Goal: Task Accomplishment & Management: Complete application form

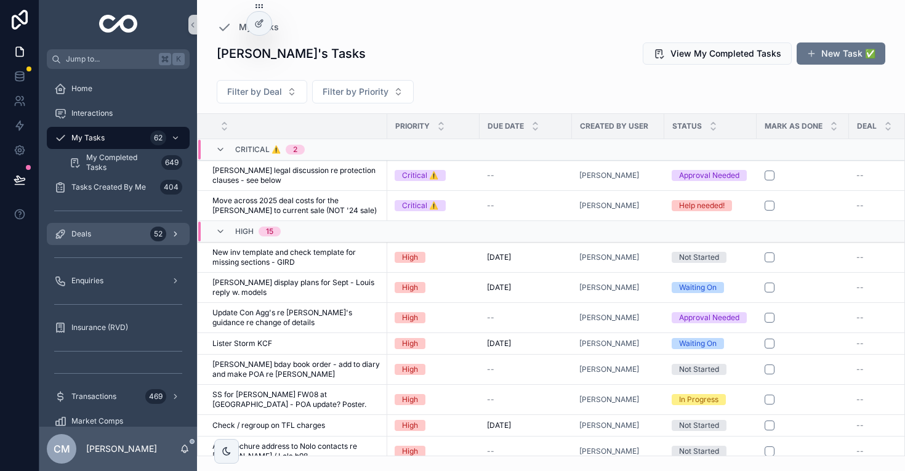
click at [114, 229] on div "Deals 52" at bounding box center [118, 234] width 128 height 20
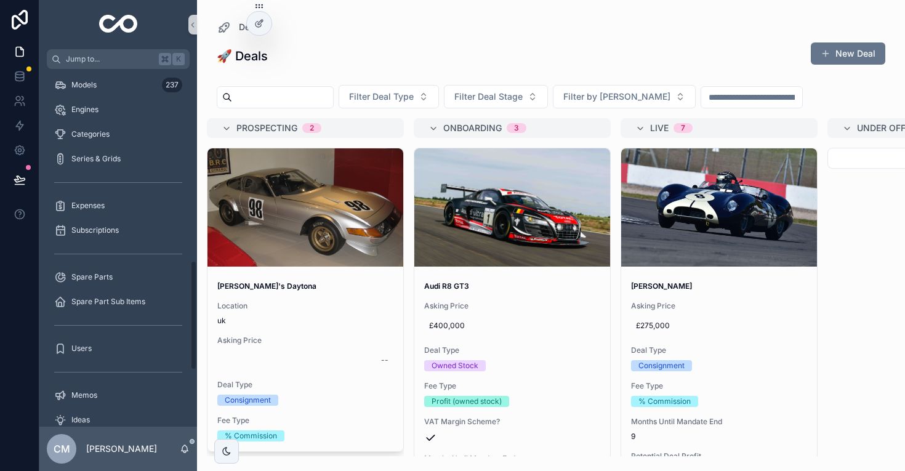
scroll to position [623, 0]
click at [103, 223] on div "Subscriptions" at bounding box center [118, 229] width 128 height 20
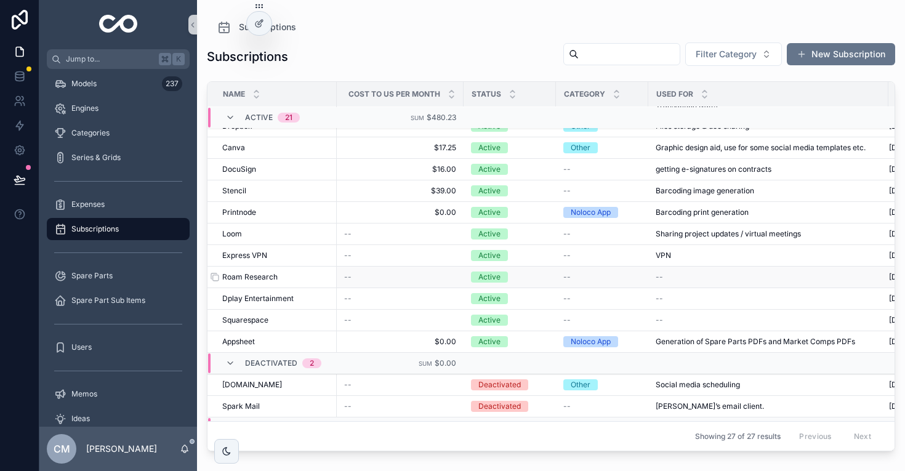
scroll to position [255, 0]
click at [238, 146] on span "Canva" at bounding box center [233, 147] width 23 height 10
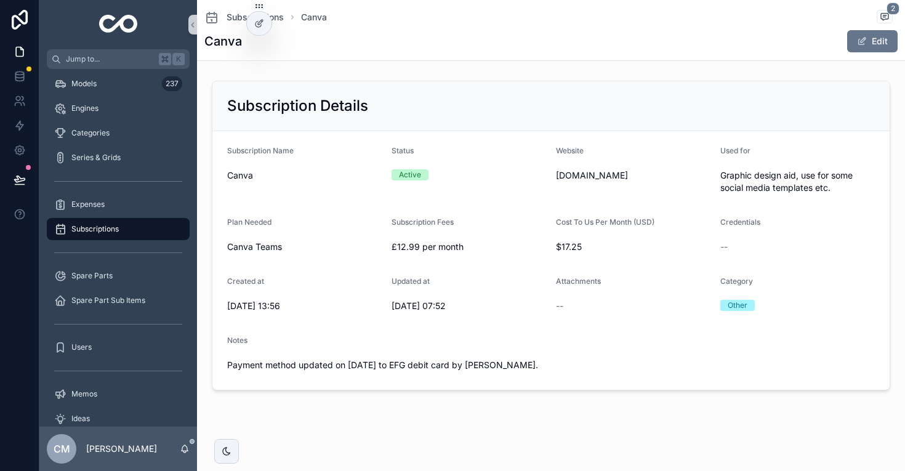
scroll to position [3, 0]
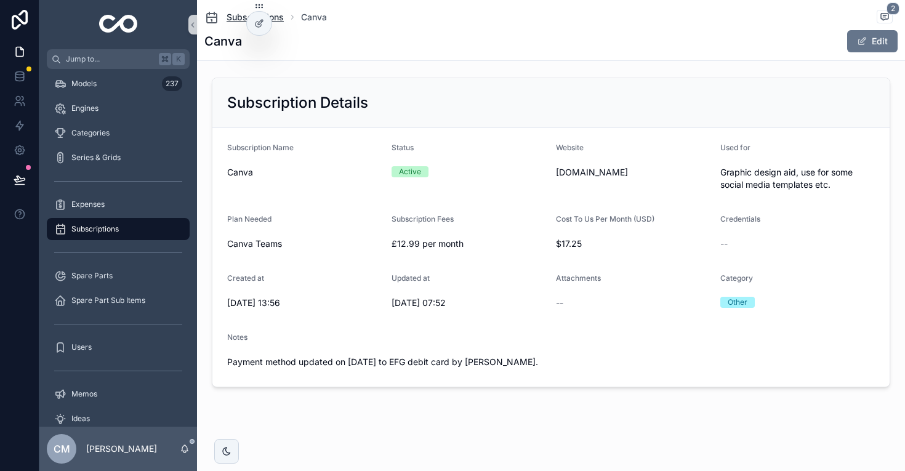
click at [231, 21] on span "Subscriptions" at bounding box center [254, 17] width 57 height 12
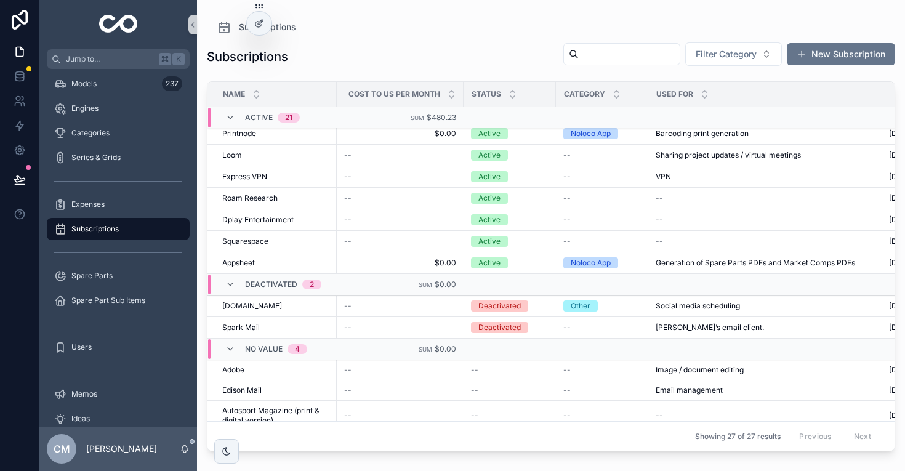
scroll to position [395, 0]
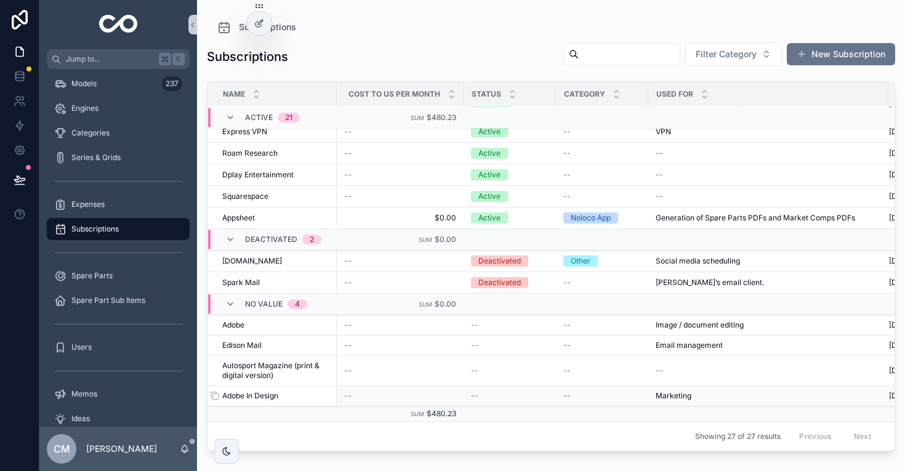
click at [268, 398] on span "Adobe In Design" at bounding box center [250, 396] width 56 height 10
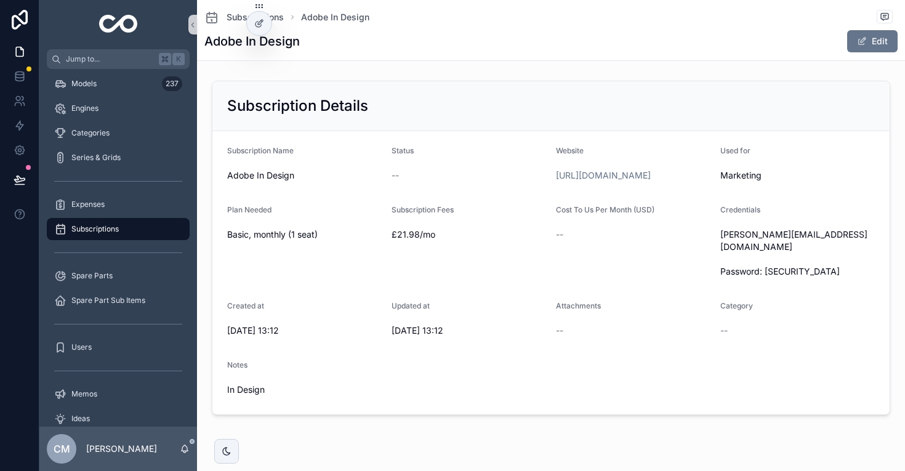
scroll to position [22, 0]
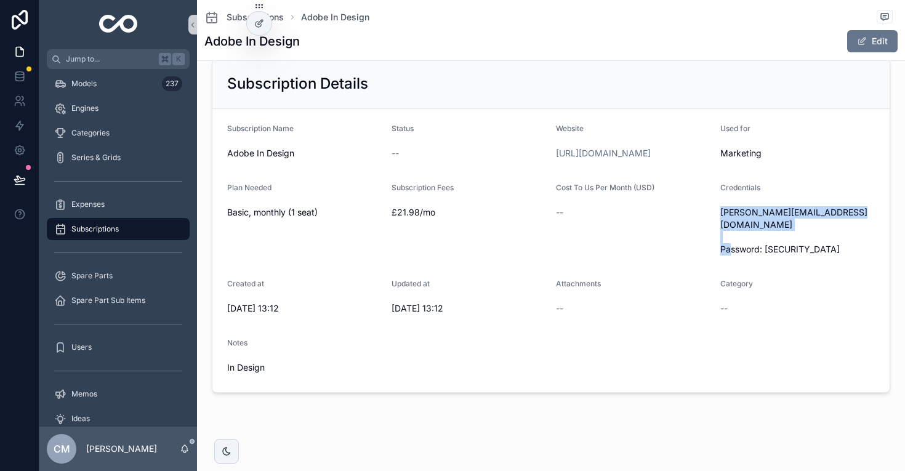
drag, startPoint x: 831, startPoint y: 249, endPoint x: 718, endPoint y: 223, distance: 116.0
click at [718, 223] on form "Subscription Name Adobe In Design Status -- Website [URL][DOMAIN_NAME] Used for…" at bounding box center [550, 250] width 677 height 283
copy span "[PERSON_NAME][EMAIL_ADDRESS][DOMAIN_NAME] Password: [SECURITY_DATA]"
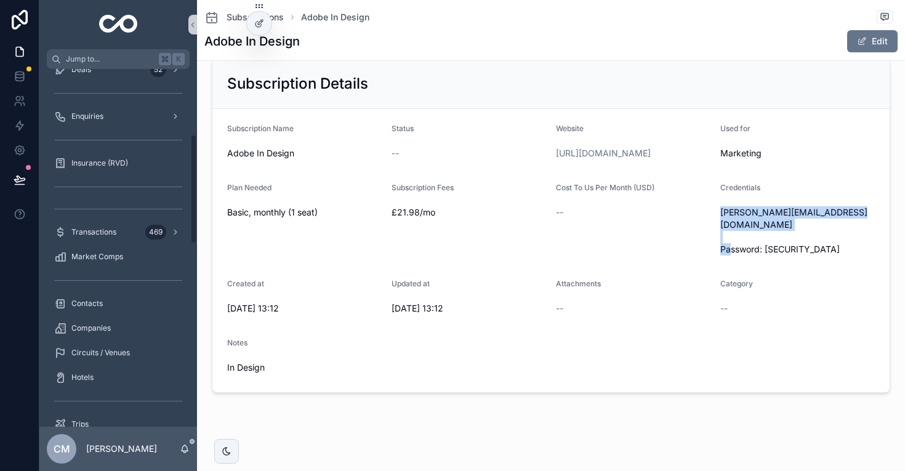
scroll to position [0, 0]
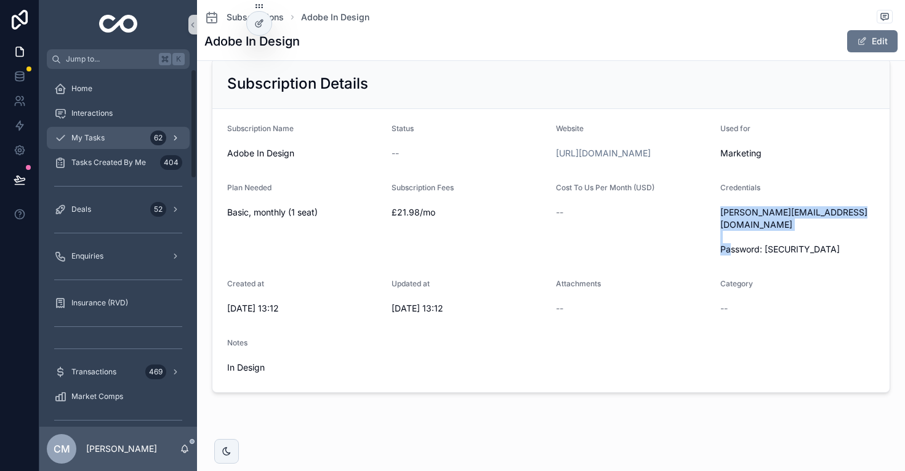
click at [102, 136] on span "My Tasks" at bounding box center [87, 138] width 33 height 10
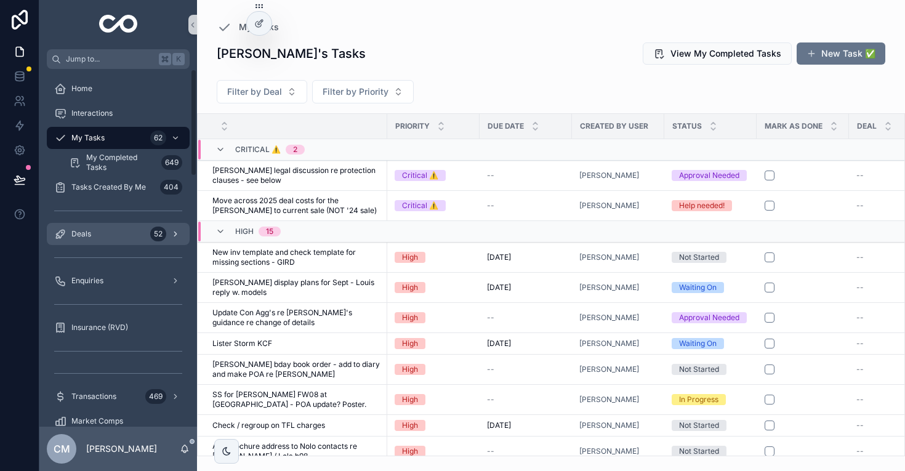
click at [107, 231] on div "Deals 52" at bounding box center [118, 234] width 128 height 20
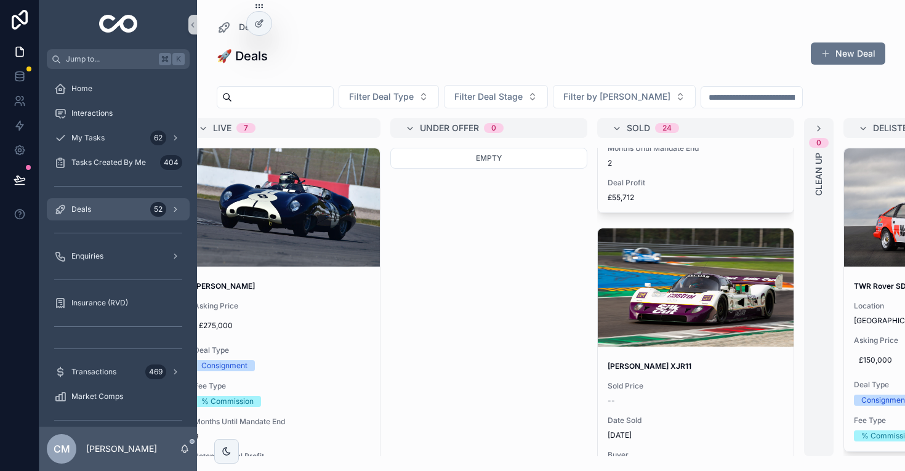
scroll to position [1643, 0]
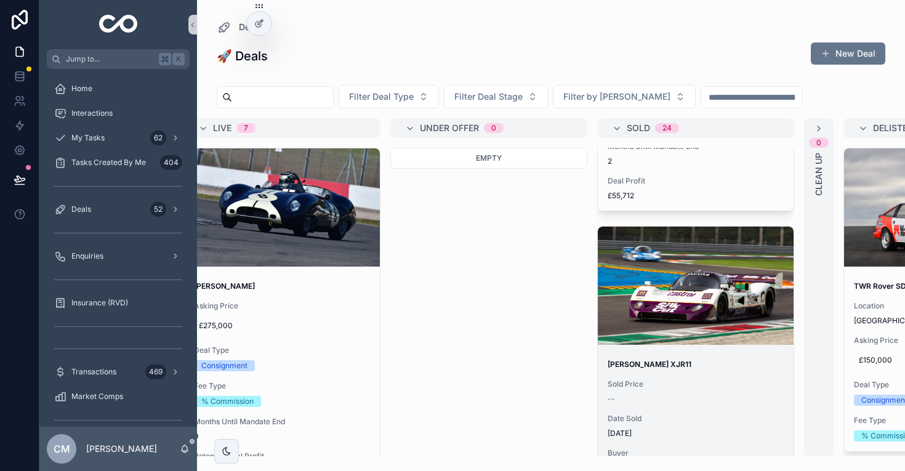
click at [708, 383] on span "Sold Price" at bounding box center [695, 384] width 176 height 10
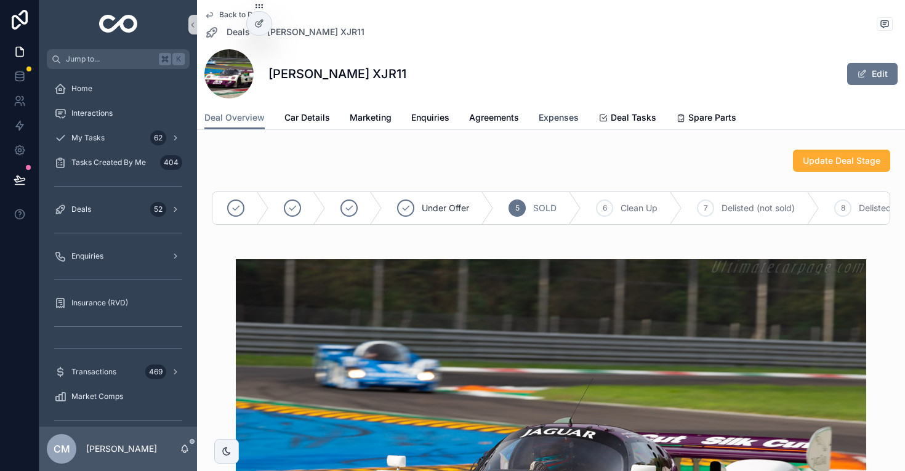
click at [564, 113] on span "Expenses" at bounding box center [559, 117] width 40 height 12
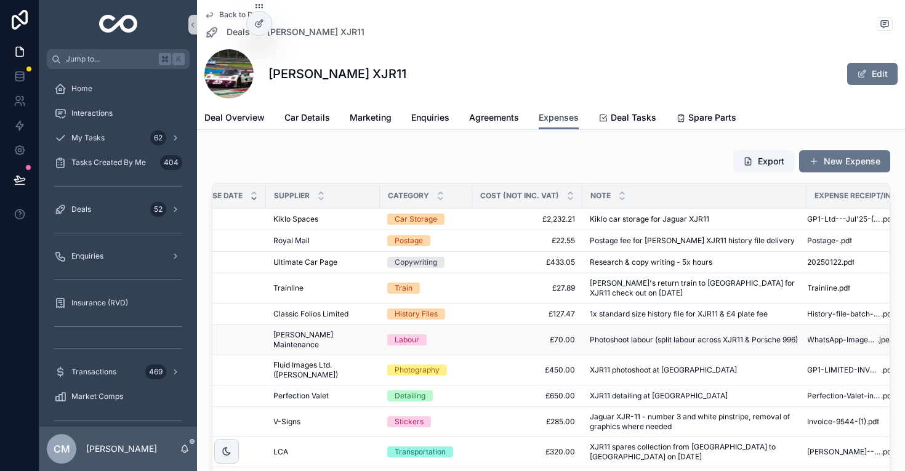
scroll to position [0, 60]
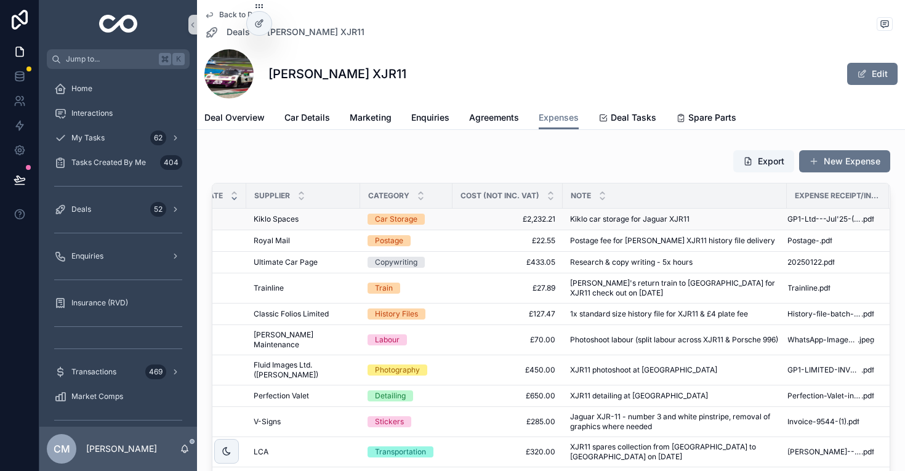
click at [647, 219] on span "Kiklo car storage for Jaguar XJR11" at bounding box center [629, 219] width 119 height 10
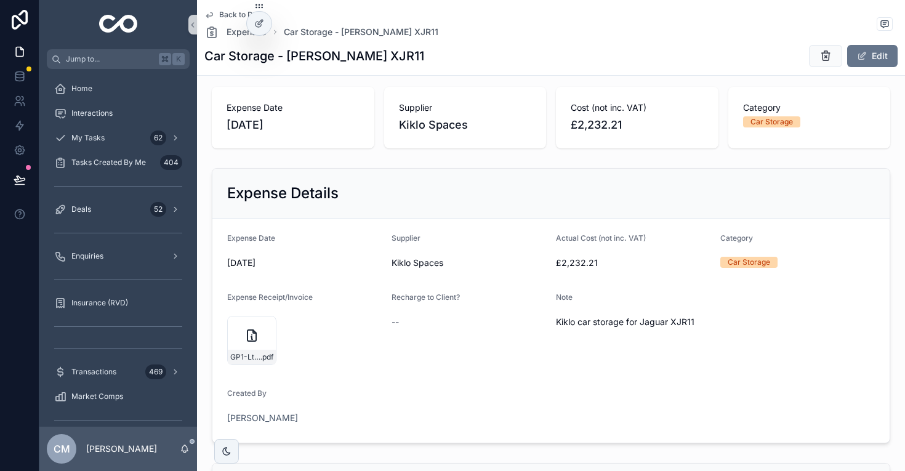
scroll to position [10, 0]
click at [252, 349] on div "GP1-Ltd---Jul'25-(Jaguar-XJR11) .pdf" at bounding box center [252, 355] width 48 height 15
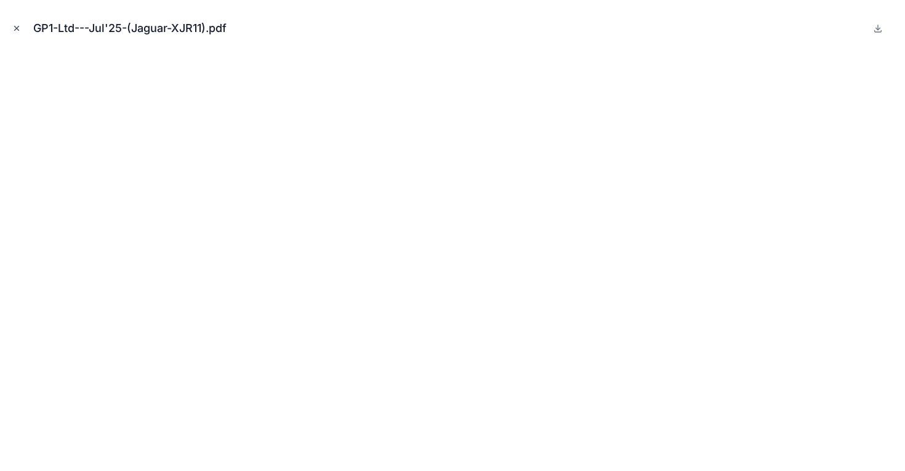
click at [13, 24] on icon "Close modal" at bounding box center [16, 28] width 9 height 9
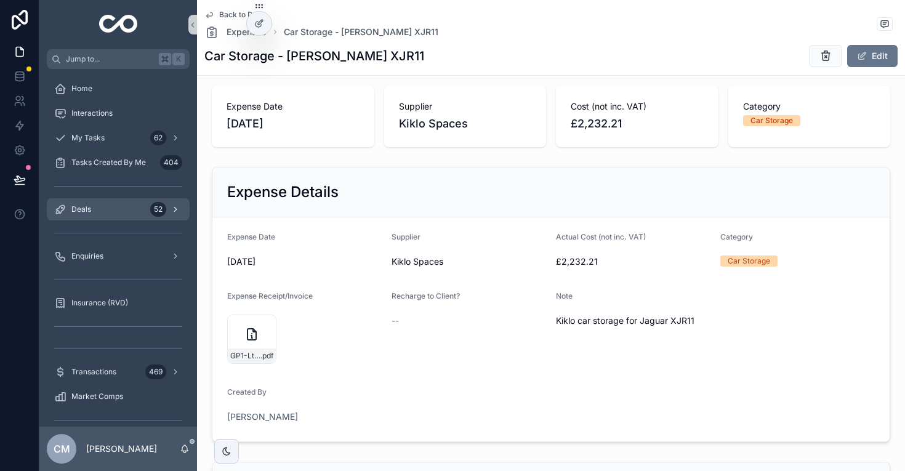
click at [111, 213] on div "Deals 52" at bounding box center [118, 209] width 128 height 20
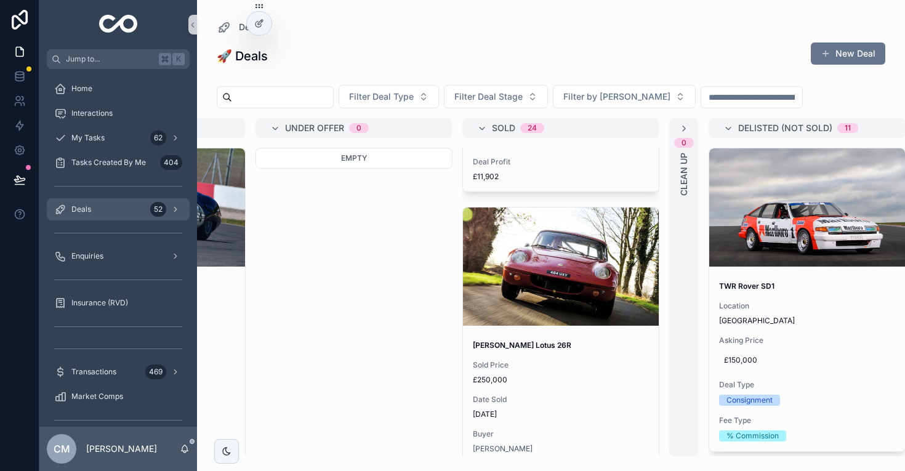
scroll to position [2198, 0]
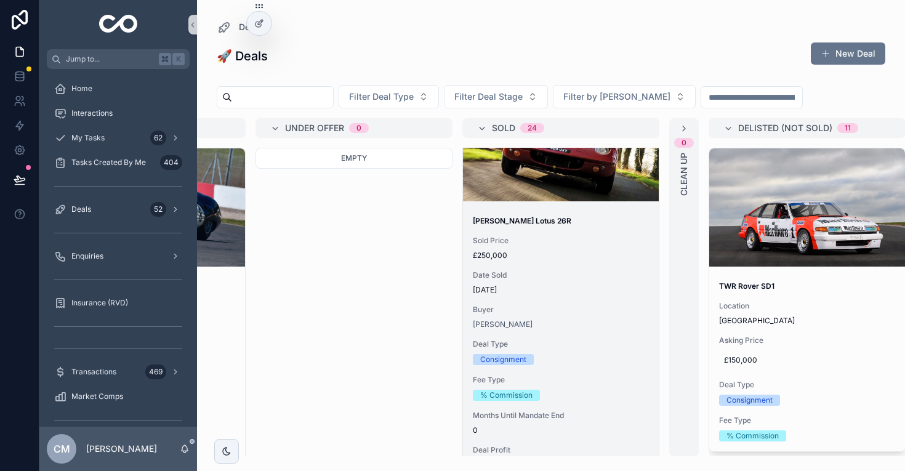
click at [577, 316] on div "Buyer [PERSON_NAME]" at bounding box center [561, 317] width 176 height 25
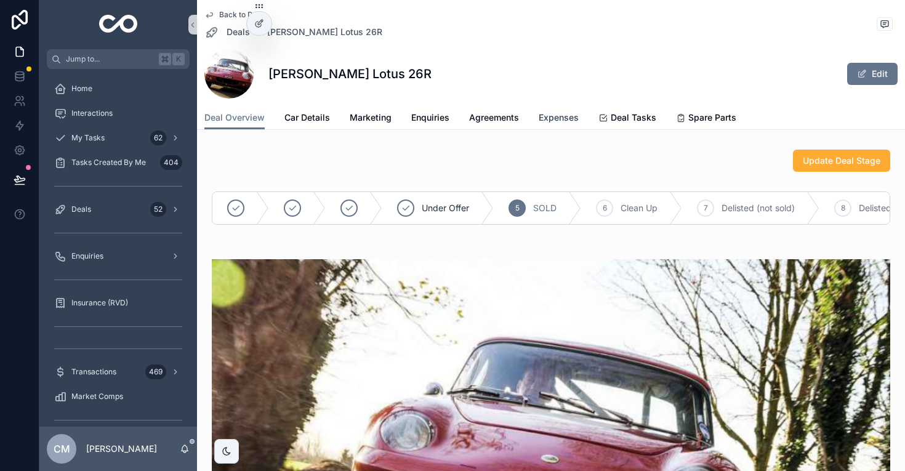
click at [558, 122] on span "Expenses" at bounding box center [559, 117] width 40 height 12
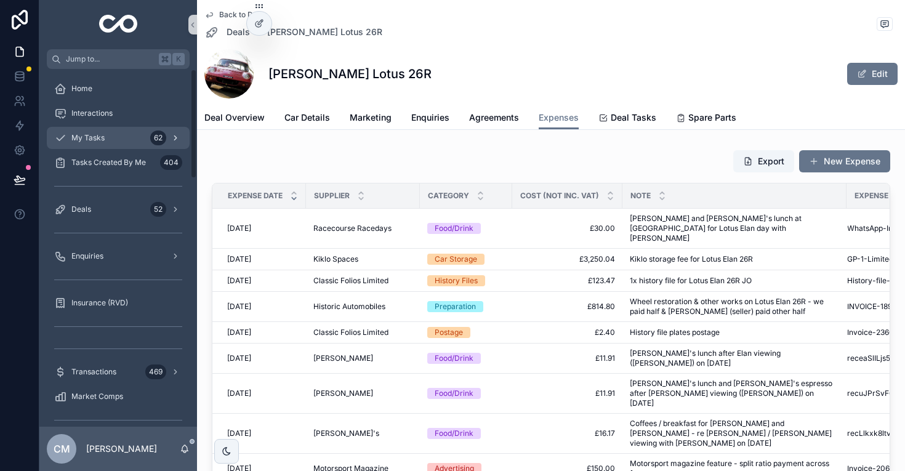
click at [89, 137] on span "My Tasks" at bounding box center [87, 138] width 33 height 10
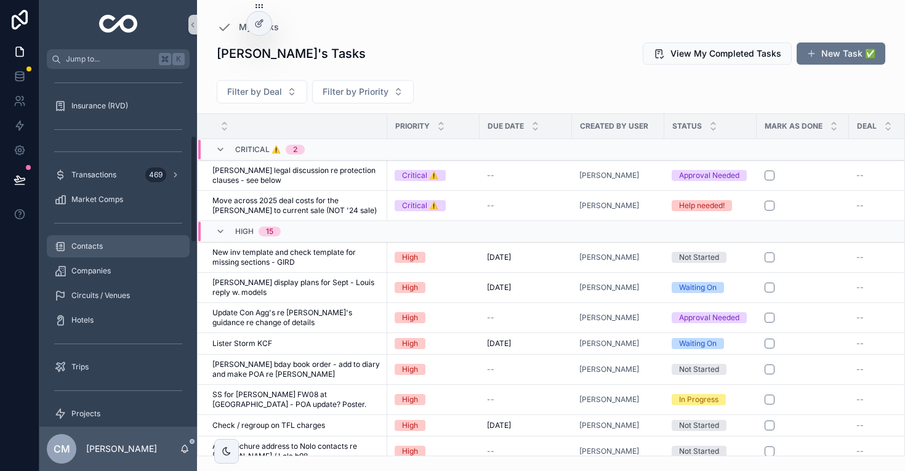
click at [97, 245] on span "Contacts" at bounding box center [86, 246] width 31 height 10
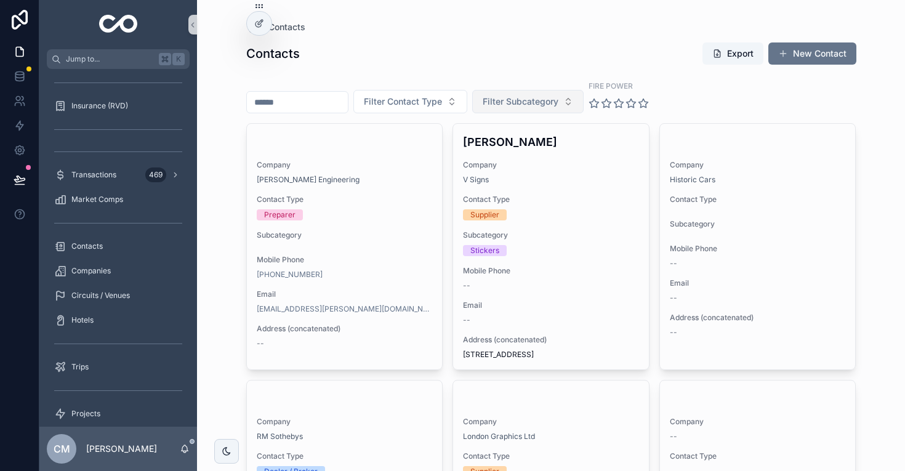
click at [552, 92] on button "Filter Subcategory" at bounding box center [527, 101] width 111 height 23
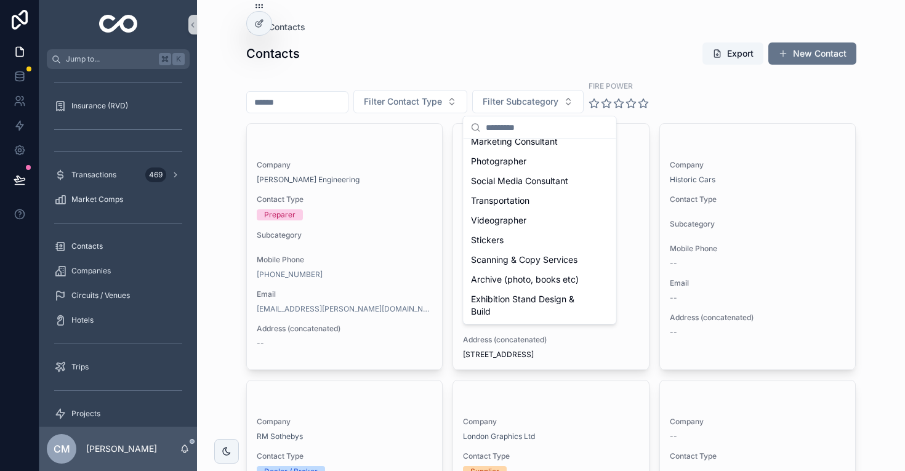
scroll to position [0, 0]
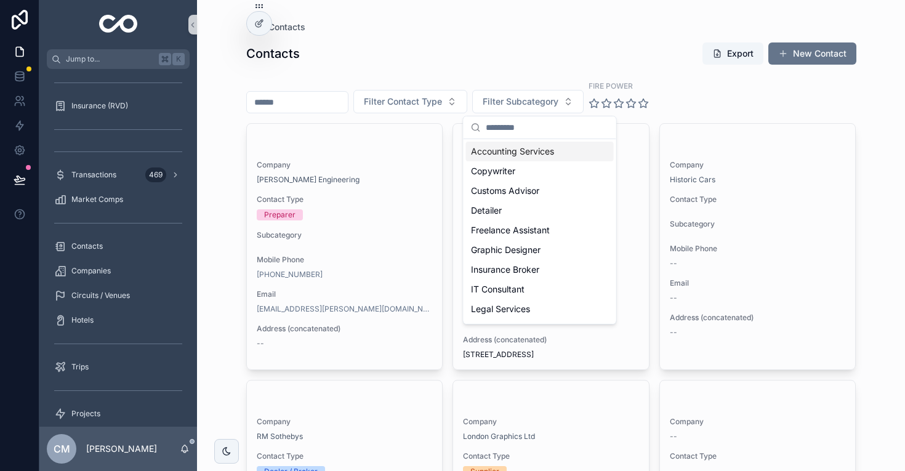
click at [515, 52] on div "Contacts Export New Contact" at bounding box center [551, 53] width 610 height 23
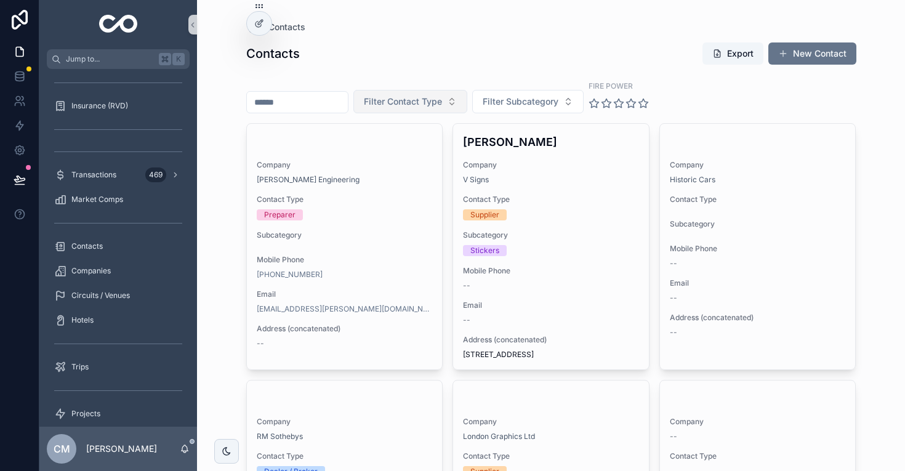
click at [420, 101] on span "Filter Contact Type" at bounding box center [403, 101] width 78 height 12
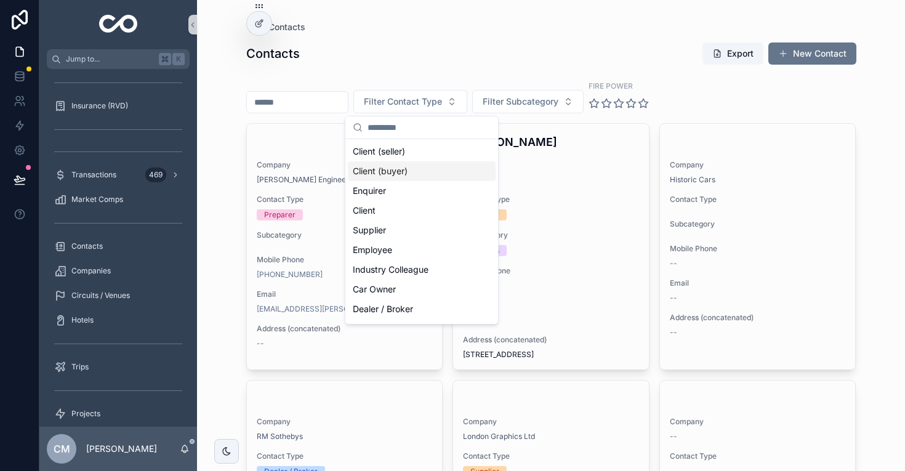
click at [415, 170] on div "Client (buyer)" at bounding box center [422, 171] width 148 height 20
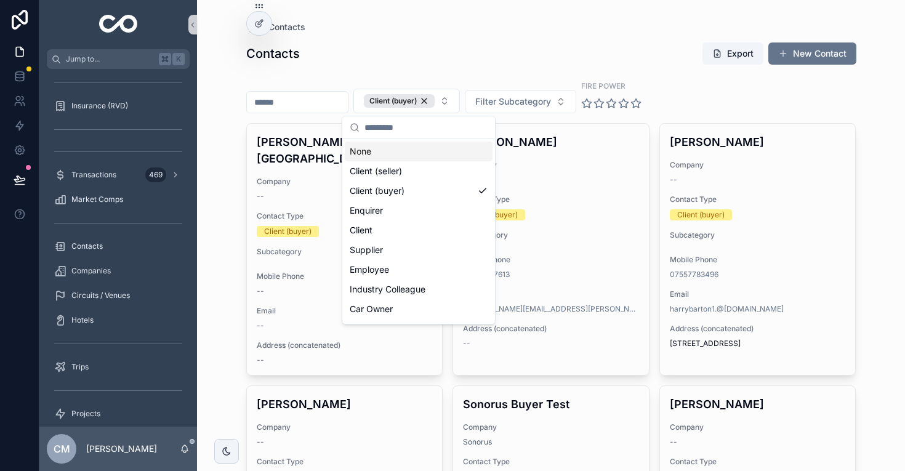
click at [234, 48] on div "Contacts Contacts Export New Contact Client (buyer) Filter Subcategory Fire Pow…" at bounding box center [551, 235] width 708 height 471
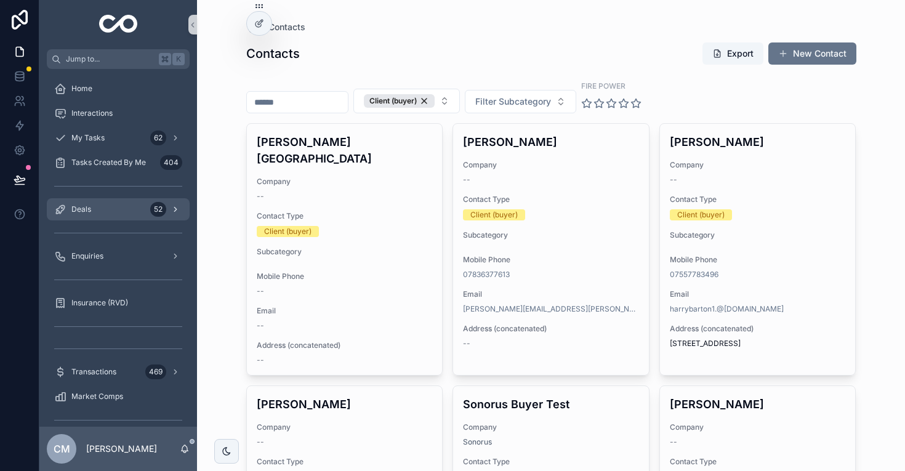
click at [81, 218] on div "Deals 52" at bounding box center [118, 209] width 128 height 20
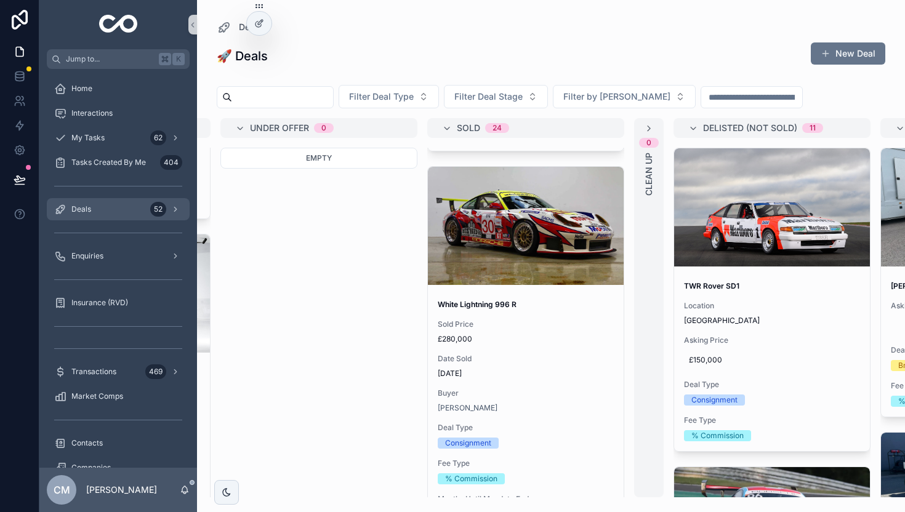
scroll to position [848, 0]
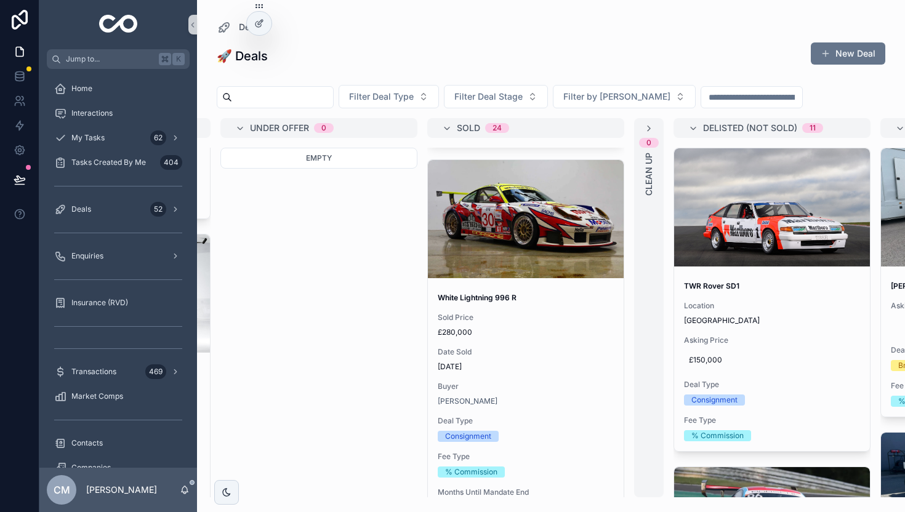
click at [561, 303] on div "White Lightning 996 R Sold Price £280,000 Date Sold [DATE] Buyer [PERSON_NAME] …" at bounding box center [526, 419] width 196 height 273
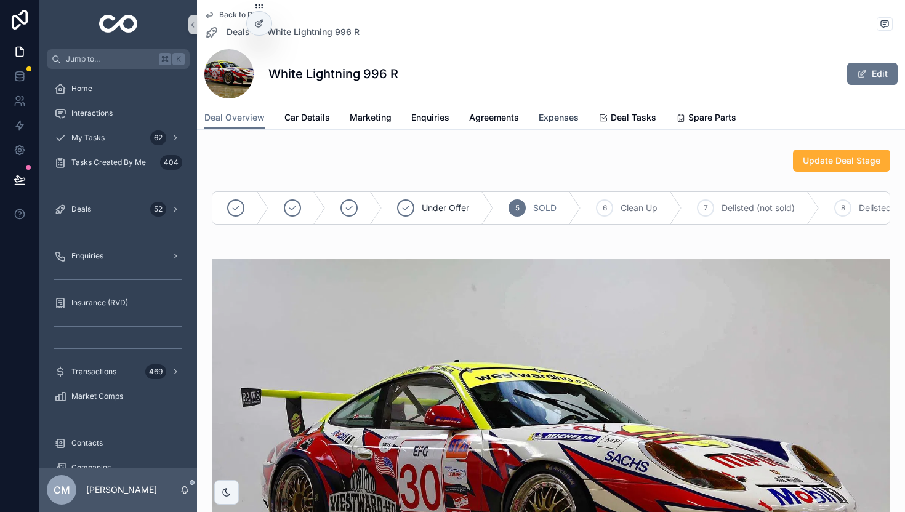
click at [566, 116] on span "Expenses" at bounding box center [559, 117] width 40 height 12
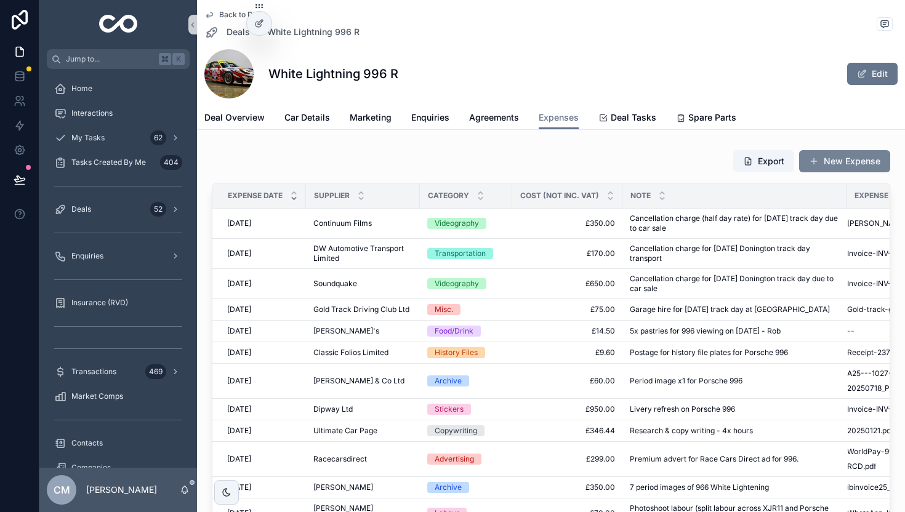
click at [840, 161] on button "New Expense" at bounding box center [844, 161] width 91 height 22
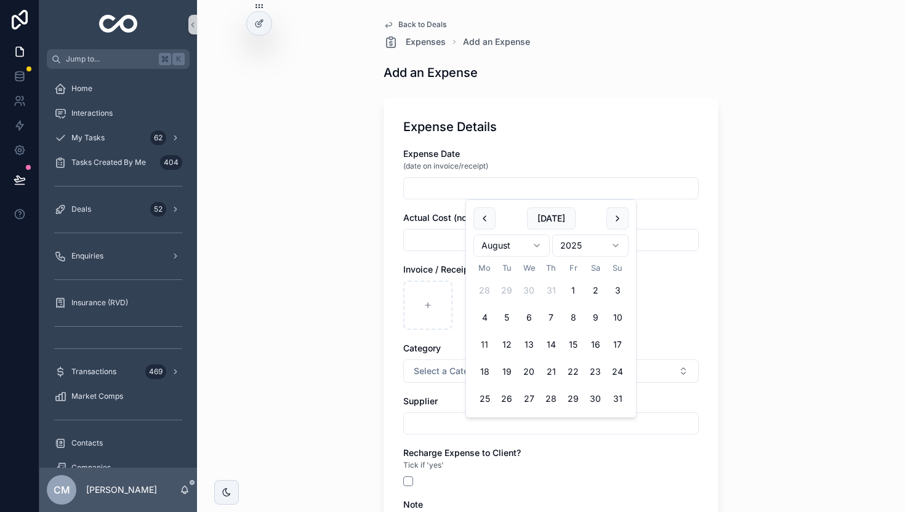
click at [427, 183] on input "scrollable content" at bounding box center [551, 188] width 294 height 17
click at [550, 220] on button "[DATE]" at bounding box center [551, 218] width 49 height 22
type input "**********"
click at [446, 237] on input "scrollable content" at bounding box center [551, 239] width 294 height 17
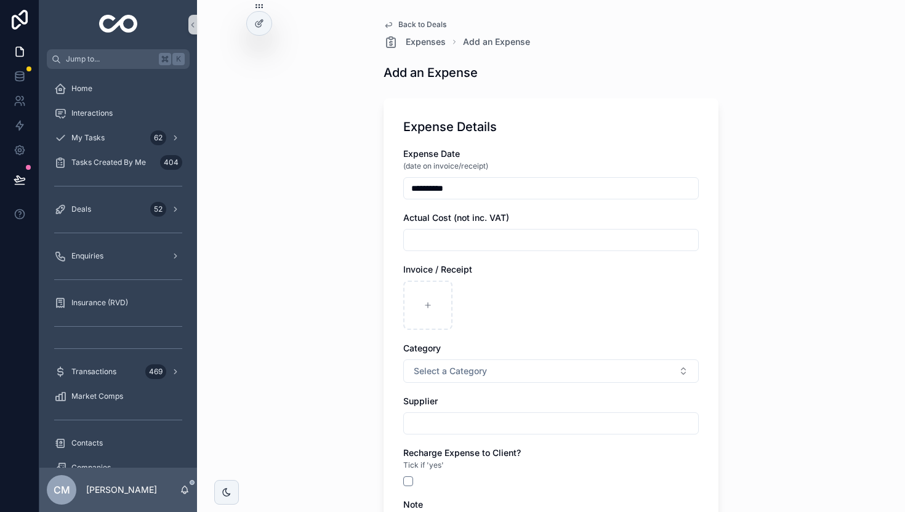
paste input "*********"
type input "*********"
click at [428, 301] on icon "scrollable content" at bounding box center [427, 305] width 9 height 9
click at [483, 369] on span "Select a Category" at bounding box center [450, 371] width 73 height 12
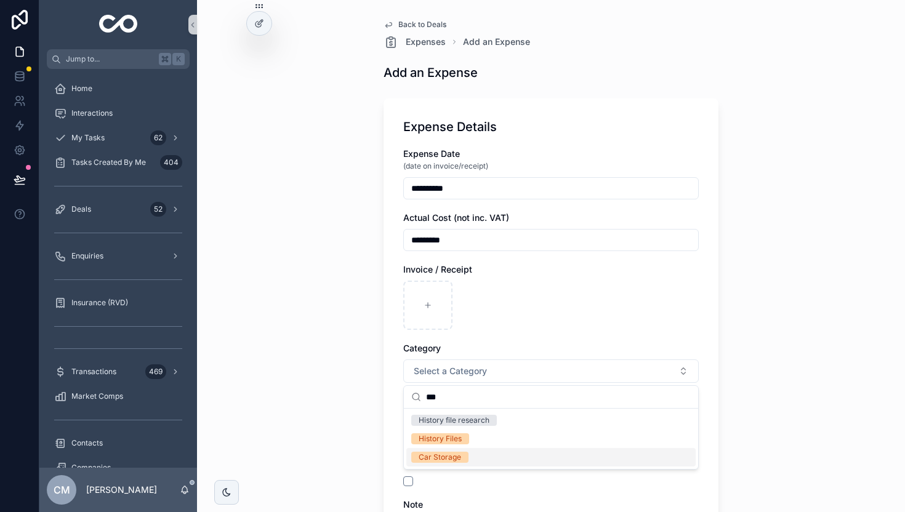
type input "***"
click at [462, 449] on span "Car Storage" at bounding box center [439, 457] width 57 height 11
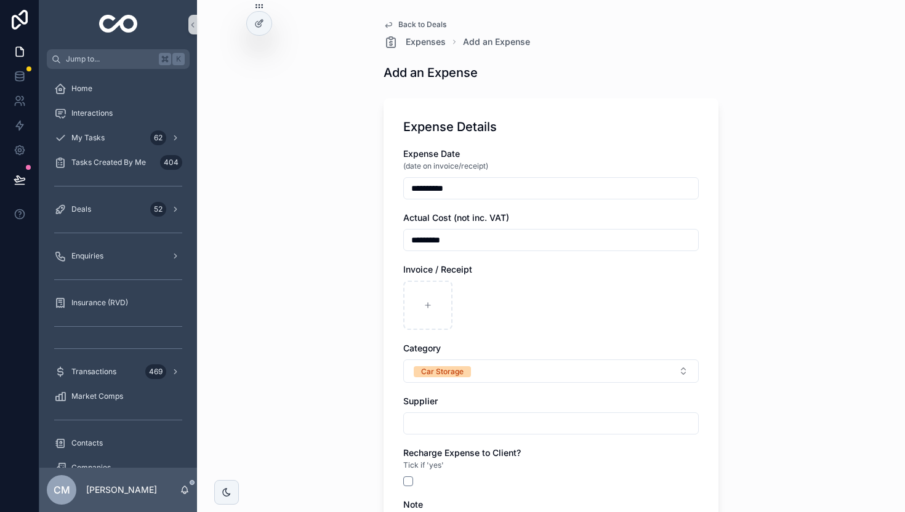
click at [604, 295] on div "scrollable content" at bounding box center [550, 305] width 295 height 49
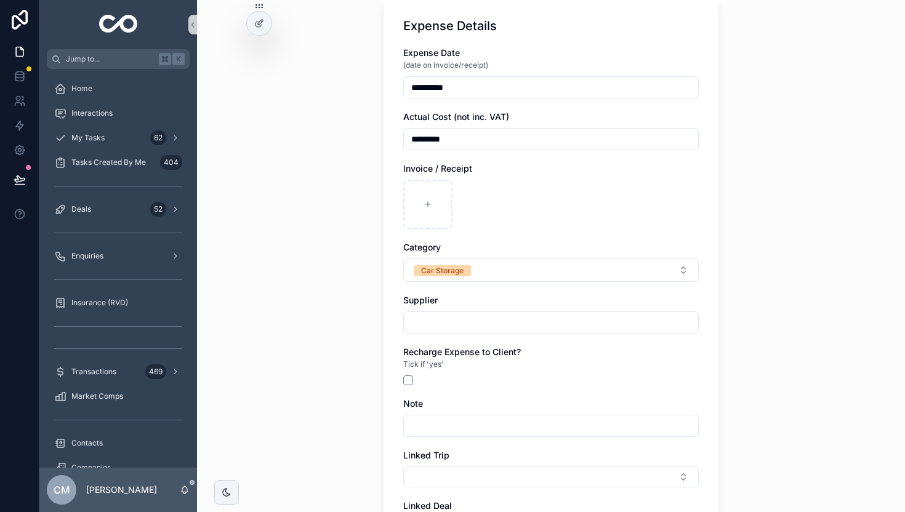
scroll to position [116, 0]
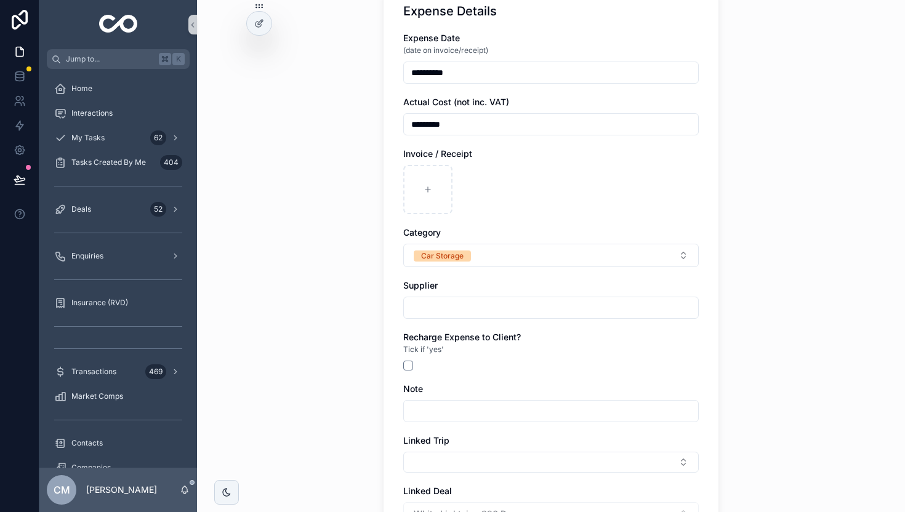
click at [474, 303] on input "scrollable content" at bounding box center [551, 307] width 294 height 17
type input "*"
type input "**********"
click at [444, 401] on div "scrollable content" at bounding box center [550, 411] width 295 height 22
click at [445, 407] on input "scrollable content" at bounding box center [551, 411] width 294 height 17
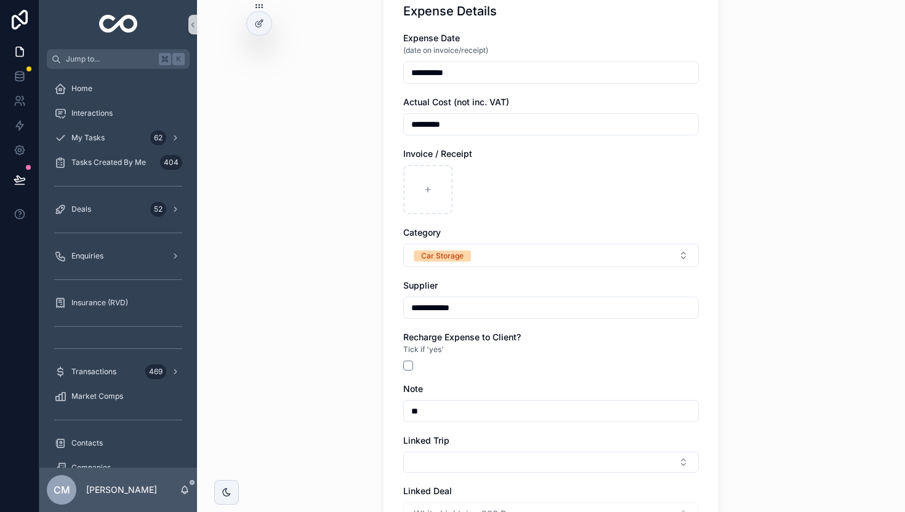
type input "*"
drag, startPoint x: 566, startPoint y: 410, endPoint x: 500, endPoint y: 409, distance: 65.9
click at [500, 409] on input "**********" at bounding box center [551, 411] width 294 height 17
click at [551, 384] on div "Note" at bounding box center [550, 389] width 295 height 12
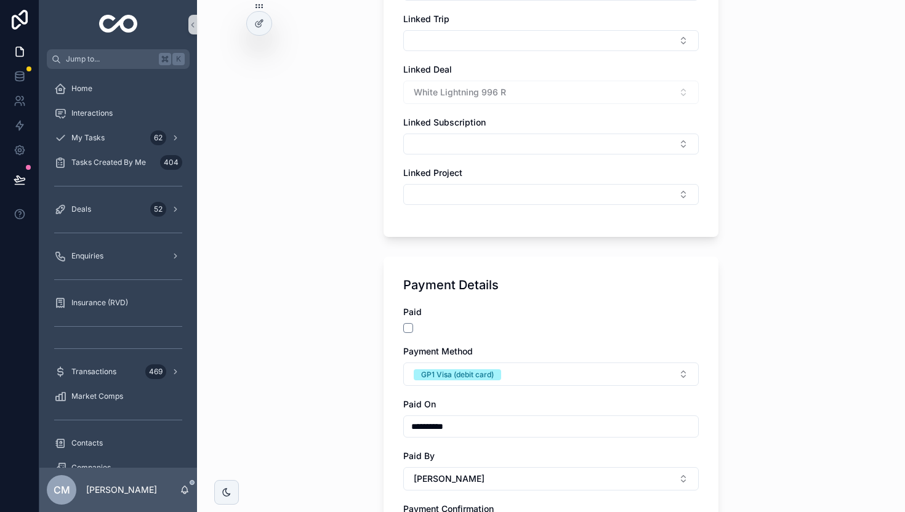
scroll to position [539, 0]
click at [409, 328] on button "scrollable content" at bounding box center [408, 327] width 10 height 10
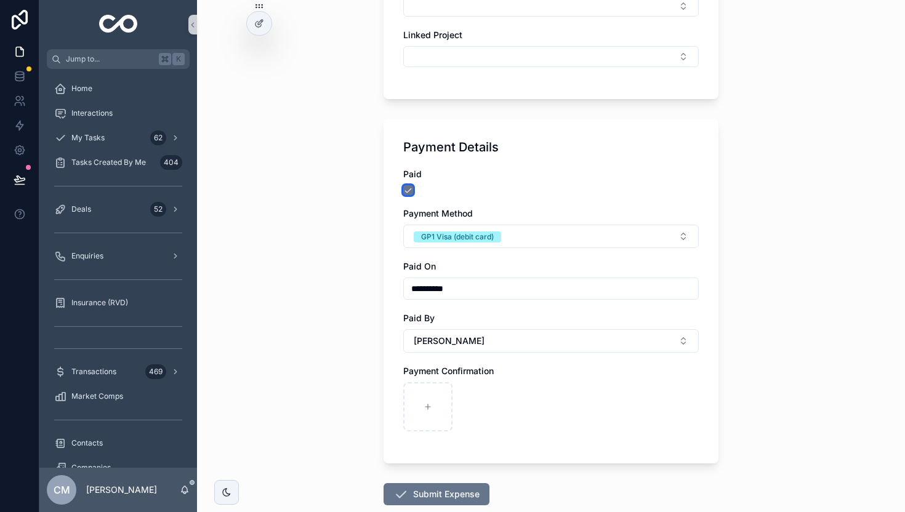
click at [408, 186] on button "scrollable content" at bounding box center [408, 190] width 10 height 10
click at [446, 239] on div "GP1 Visa (debit card)" at bounding box center [457, 236] width 73 height 11
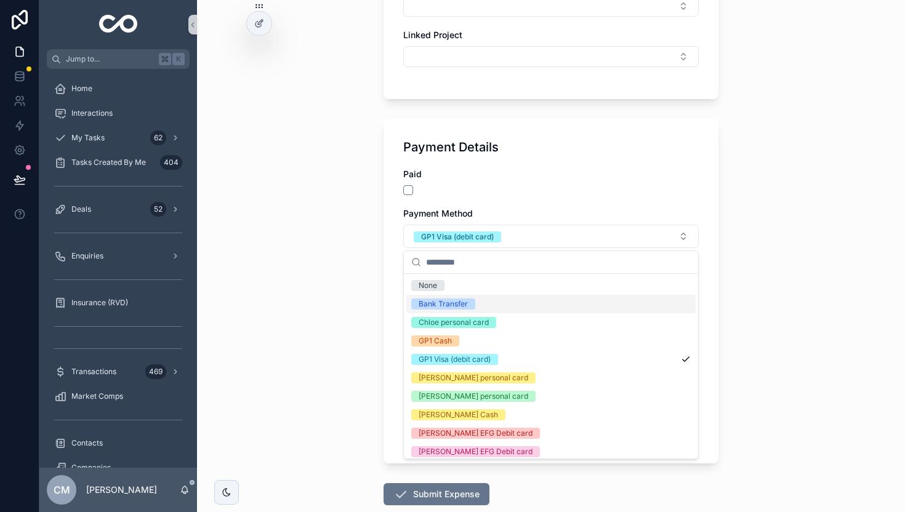
click at [461, 306] on div "Bank Transfer" at bounding box center [443, 304] width 49 height 11
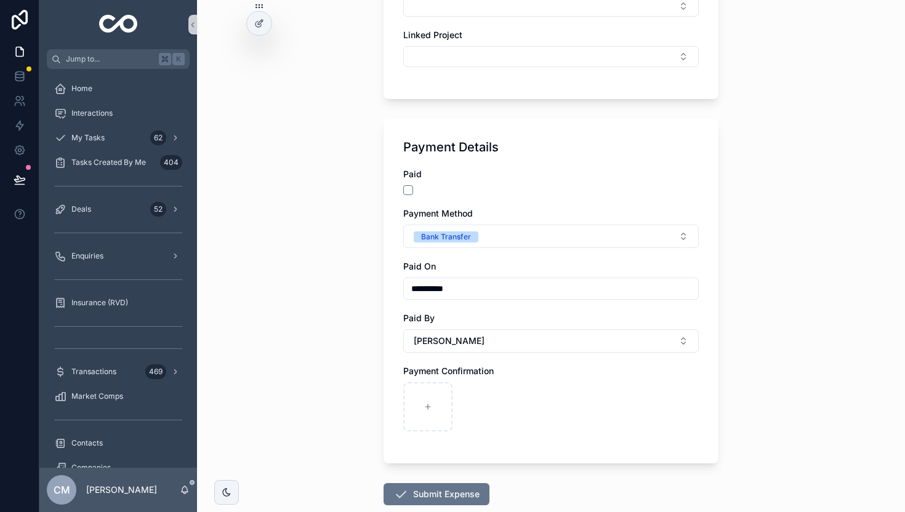
click at [535, 211] on div "Payment Method" at bounding box center [550, 213] width 295 height 12
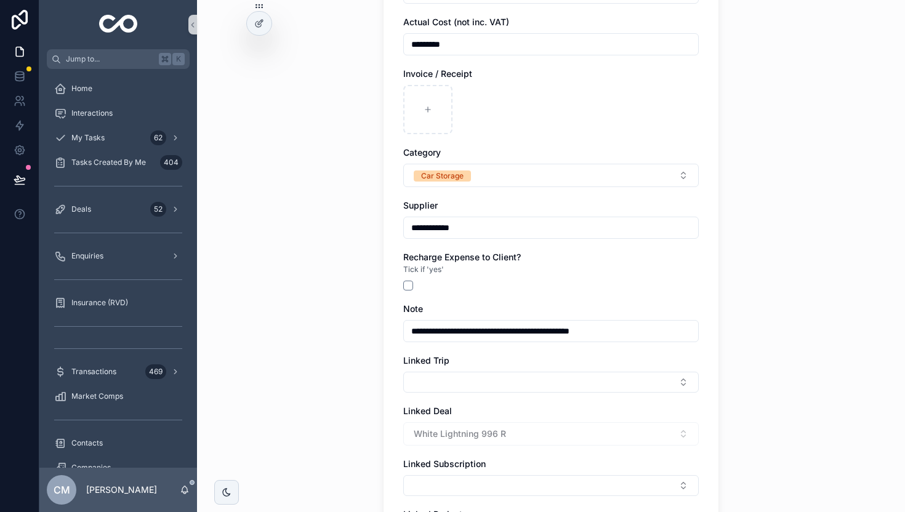
scroll to position [198, 0]
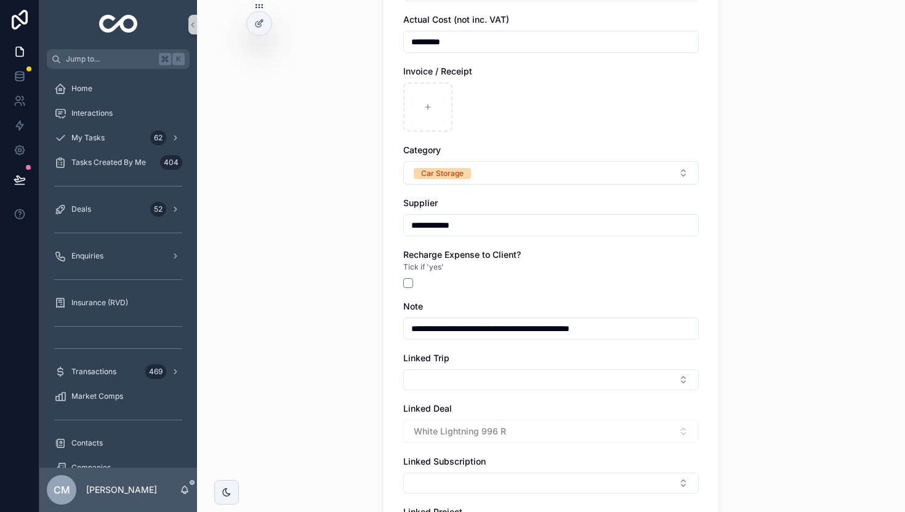
click at [653, 328] on input "**********" at bounding box center [551, 328] width 294 height 17
click at [676, 329] on input "**********" at bounding box center [551, 328] width 294 height 17
click at [476, 332] on input "**********" at bounding box center [551, 328] width 294 height 17
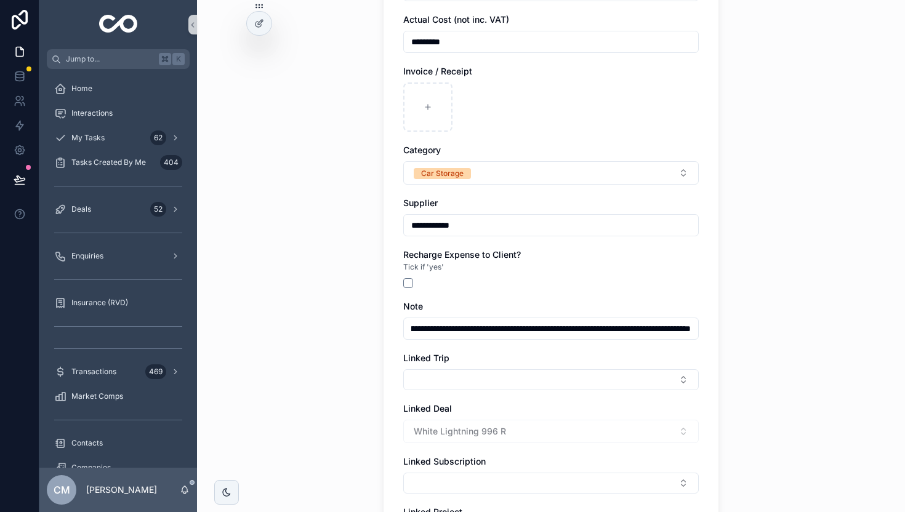
type input "**********"
click at [360, 319] on div "**********" at bounding box center [551, 256] width 708 height 512
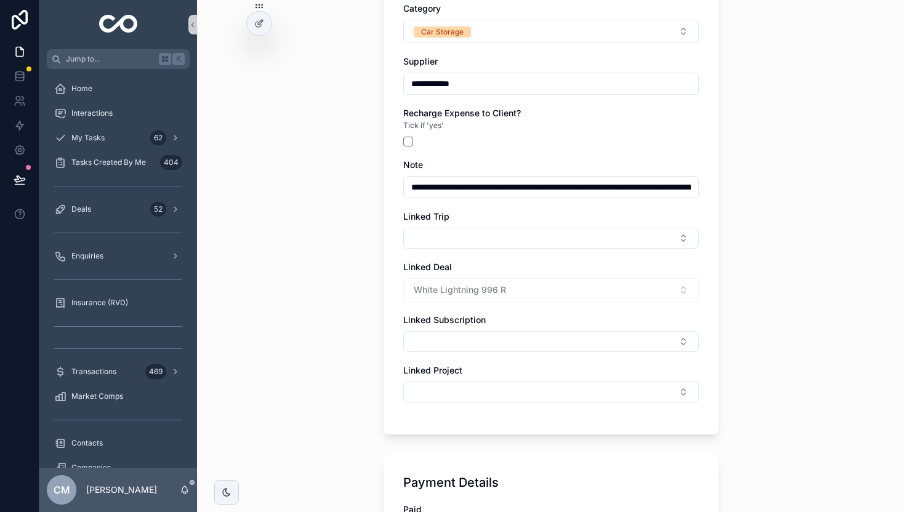
scroll to position [747, 0]
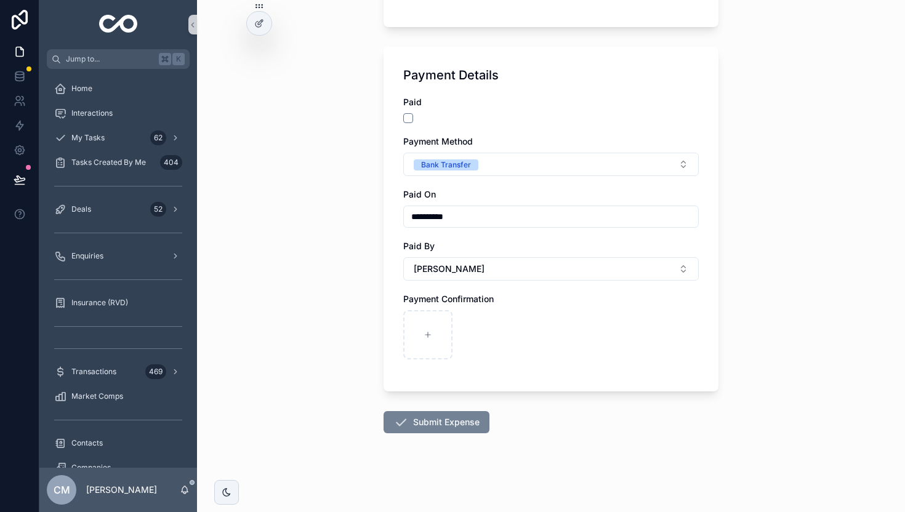
click at [443, 418] on button "Submit Expense" at bounding box center [436, 422] width 106 height 22
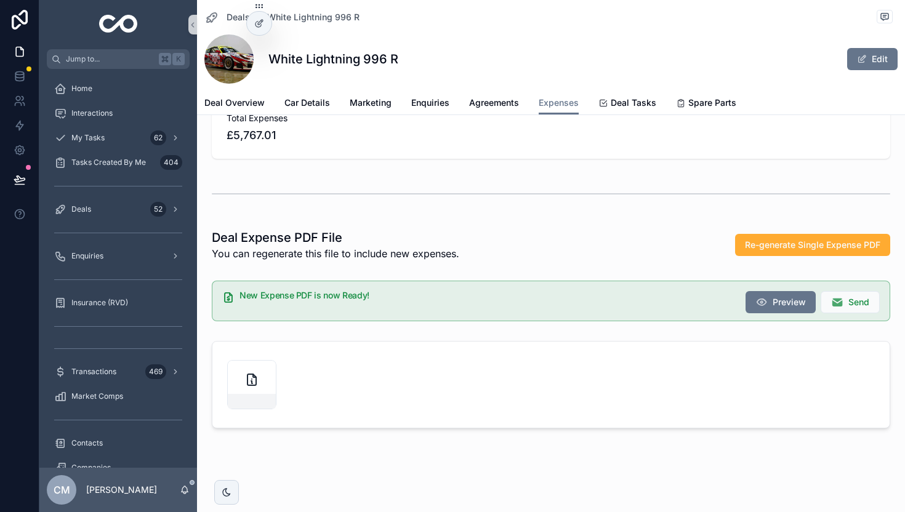
scroll to position [481, 0]
click at [98, 124] on div "Interactions" at bounding box center [118, 113] width 158 height 25
click at [98, 135] on span "My Tasks" at bounding box center [87, 138] width 33 height 10
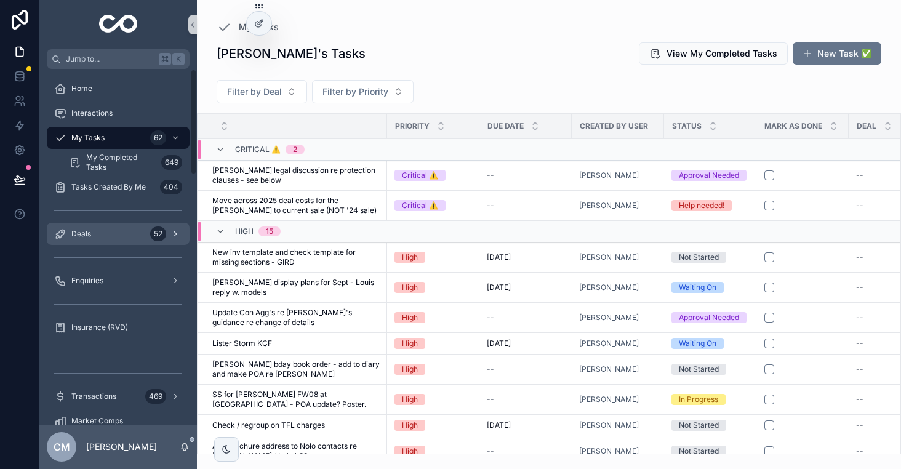
click at [148, 232] on div "Deals 52" at bounding box center [118, 234] width 128 height 20
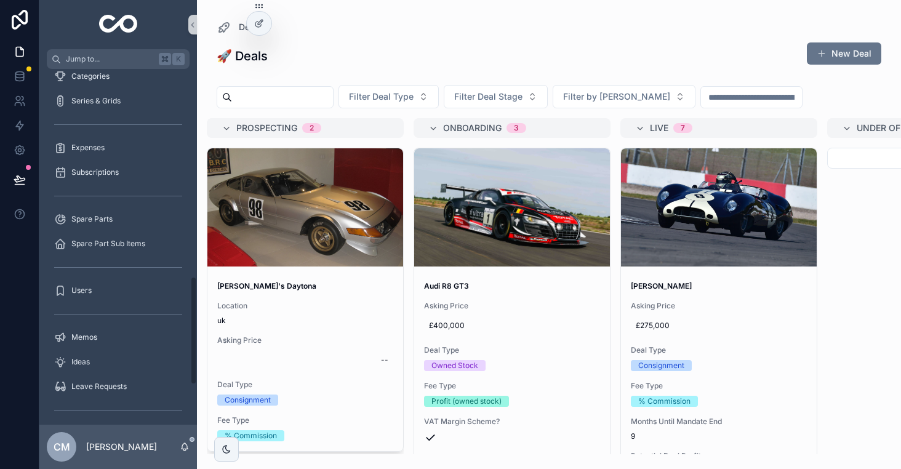
scroll to position [679, 0]
click at [98, 159] on link "Expenses" at bounding box center [118, 148] width 143 height 22
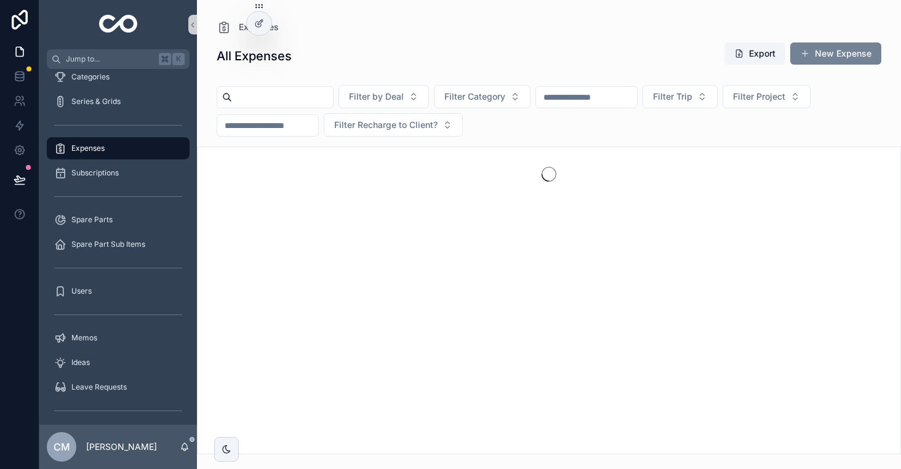
click at [848, 47] on button "New Expense" at bounding box center [835, 53] width 91 height 22
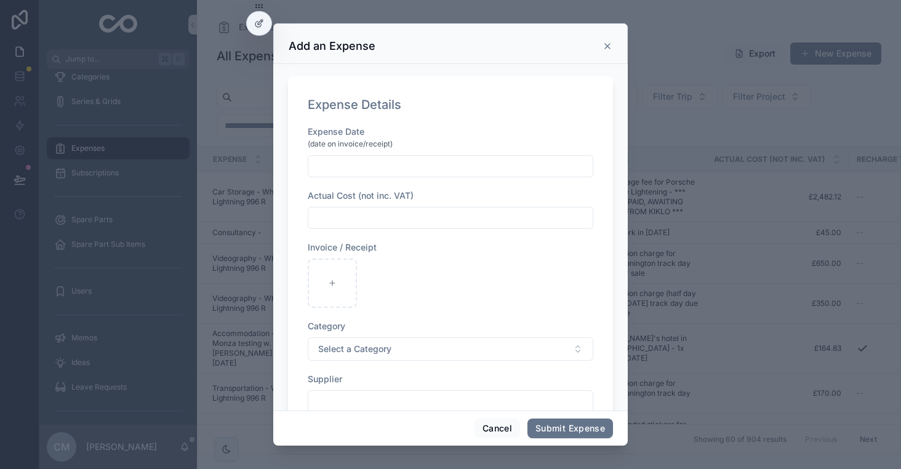
click at [382, 167] on input "scrollable content" at bounding box center [450, 166] width 284 height 17
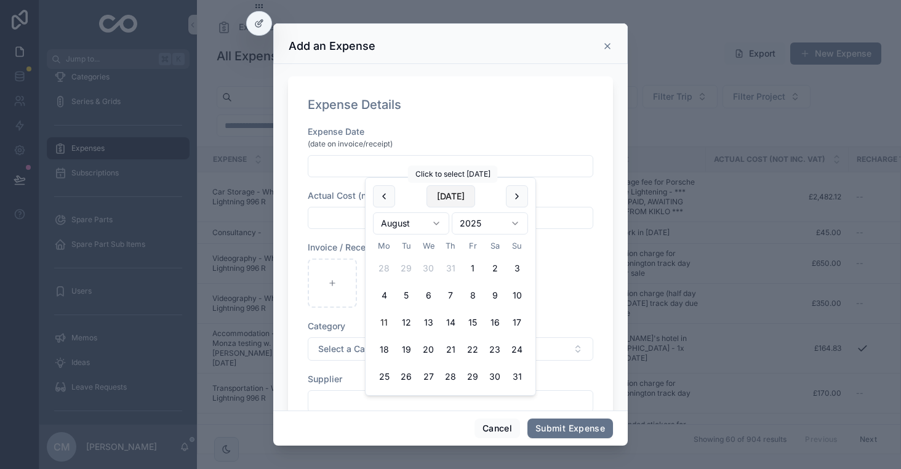
click at [459, 203] on button "[DATE]" at bounding box center [451, 196] width 49 height 22
type input "**********"
click at [355, 218] on input "scrollable content" at bounding box center [450, 217] width 284 height 17
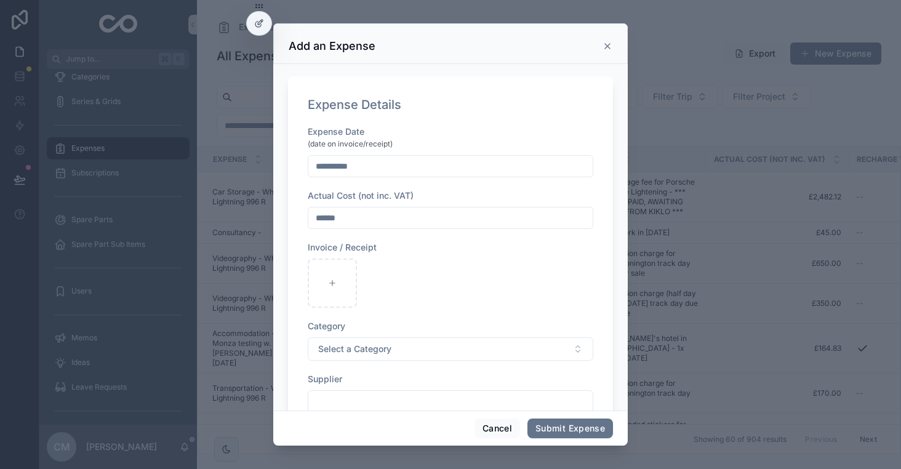
type input "******"
click at [340, 283] on div "scrollable content" at bounding box center [332, 282] width 49 height 49
type input "**********"
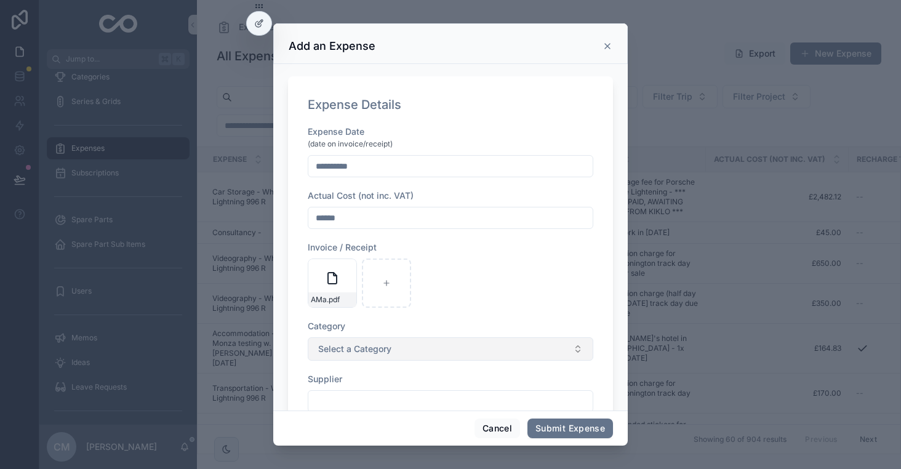
click at [384, 346] on span "Select a Category" at bounding box center [354, 349] width 73 height 12
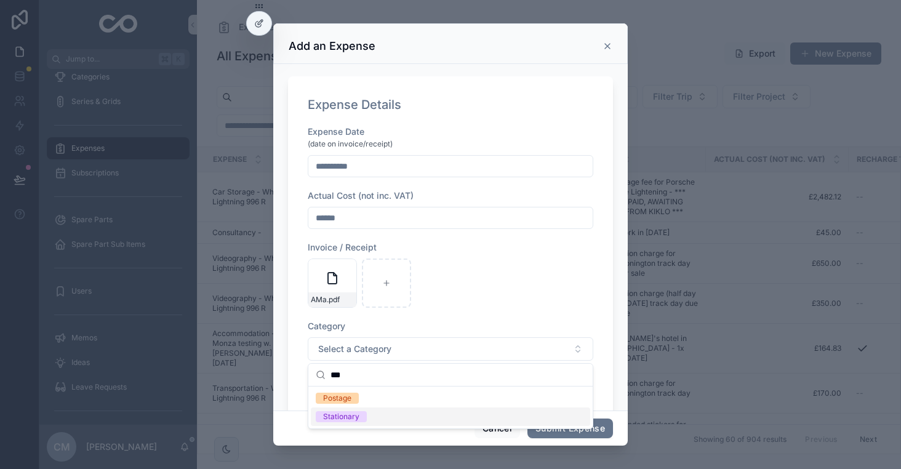
type input "***"
click at [359, 414] on span "Stationary" at bounding box center [341, 416] width 51 height 11
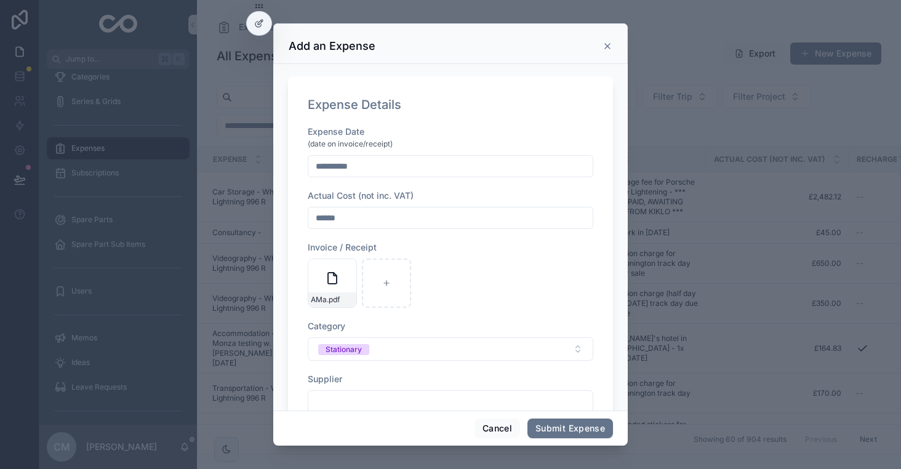
click at [470, 308] on div "**********" at bounding box center [451, 428] width 286 height 604
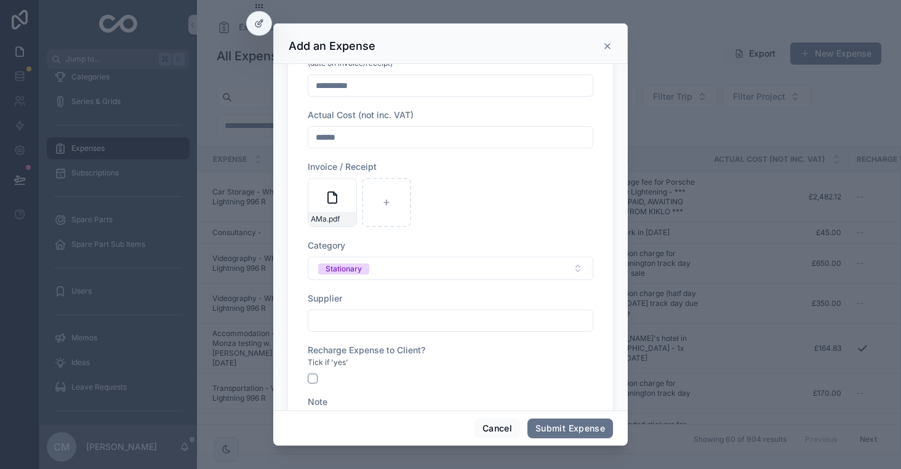
scroll to position [98, 0]
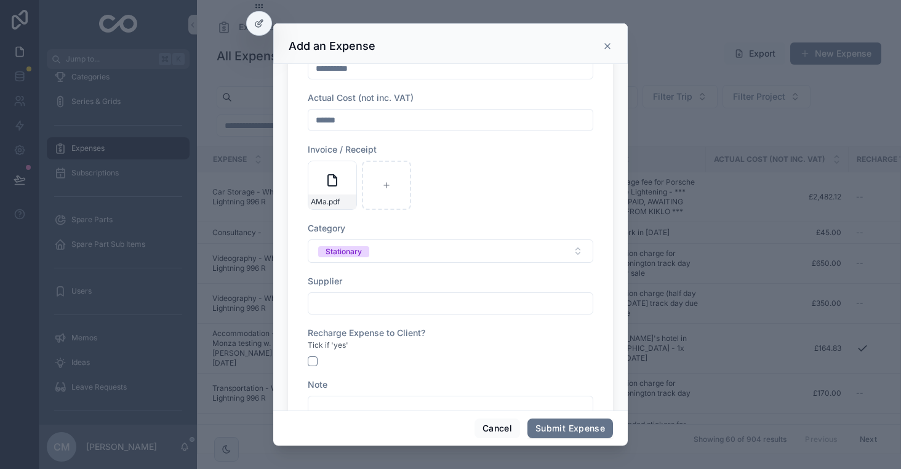
click at [379, 295] on input "scrollable content" at bounding box center [450, 303] width 284 height 17
type input "******"
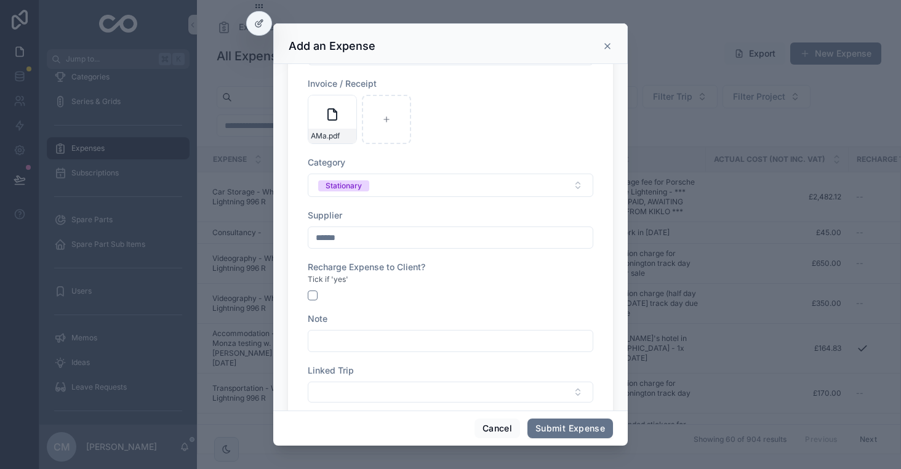
scroll to position [164, 0]
click at [337, 339] on input "scrollable content" at bounding box center [450, 340] width 284 height 17
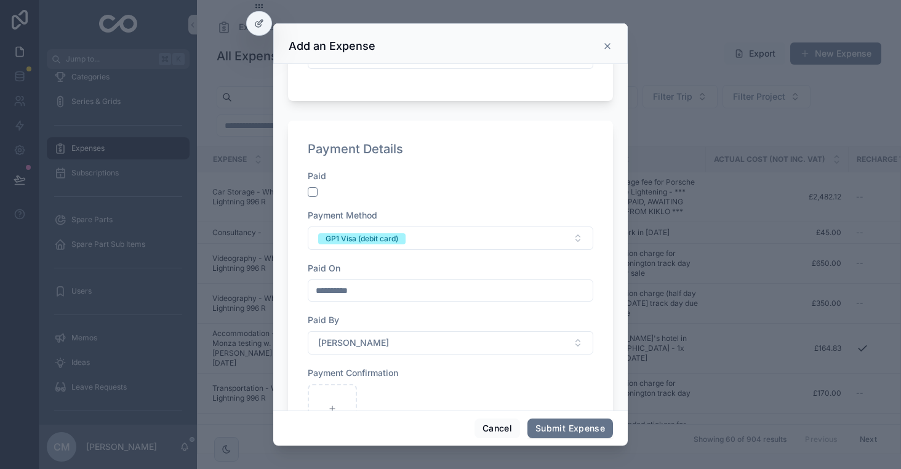
scroll to position [652, 0]
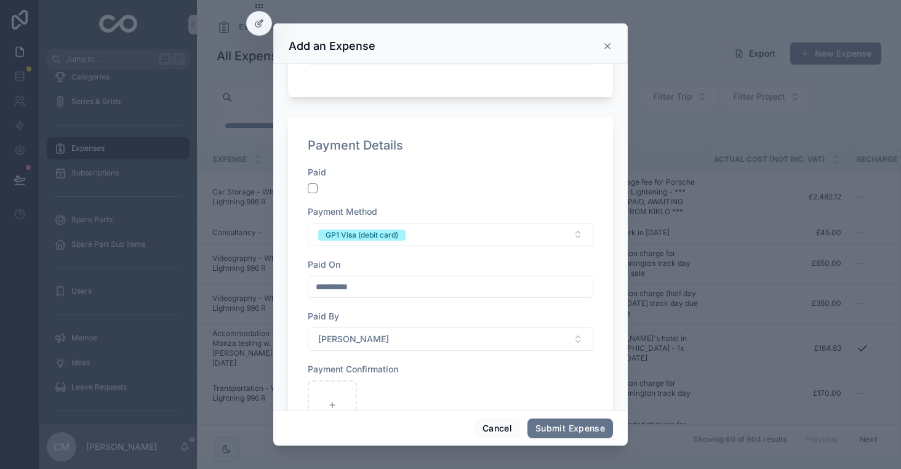
type input "**********"
click at [315, 188] on button "scrollable content" at bounding box center [313, 188] width 10 height 10
click at [339, 235] on div "GP1 Visa (debit card)" at bounding box center [362, 235] width 73 height 11
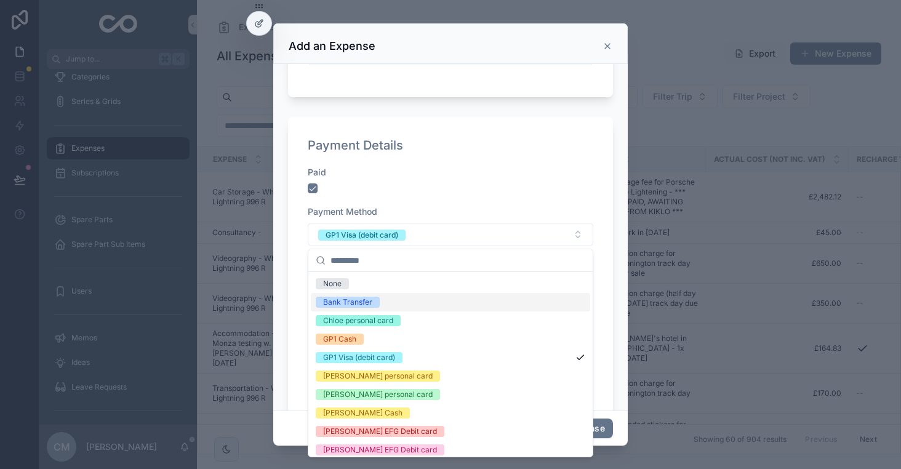
scroll to position [5, 0]
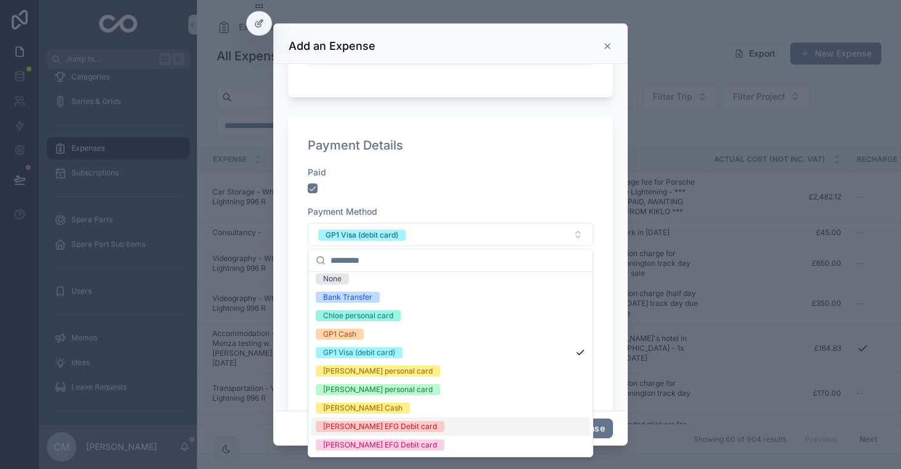
click at [375, 426] on div "[PERSON_NAME] EFG Debit card" at bounding box center [380, 426] width 114 height 11
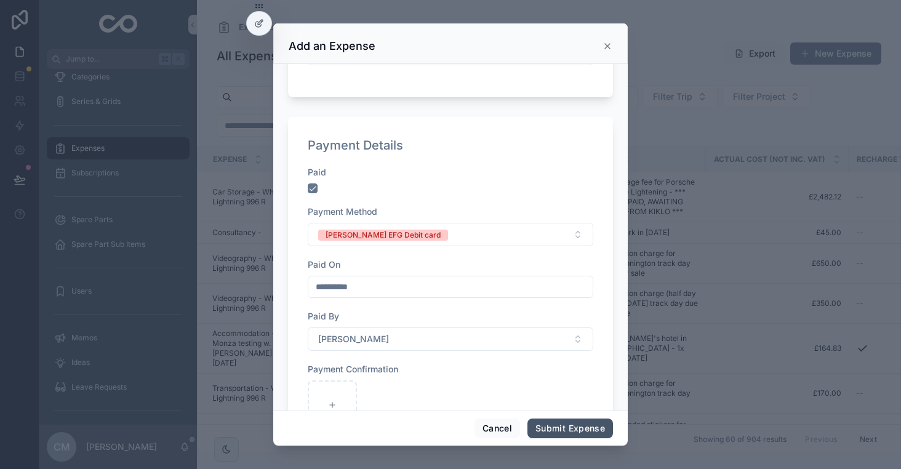
click at [568, 431] on button "Submit Expense" at bounding box center [570, 429] width 86 height 20
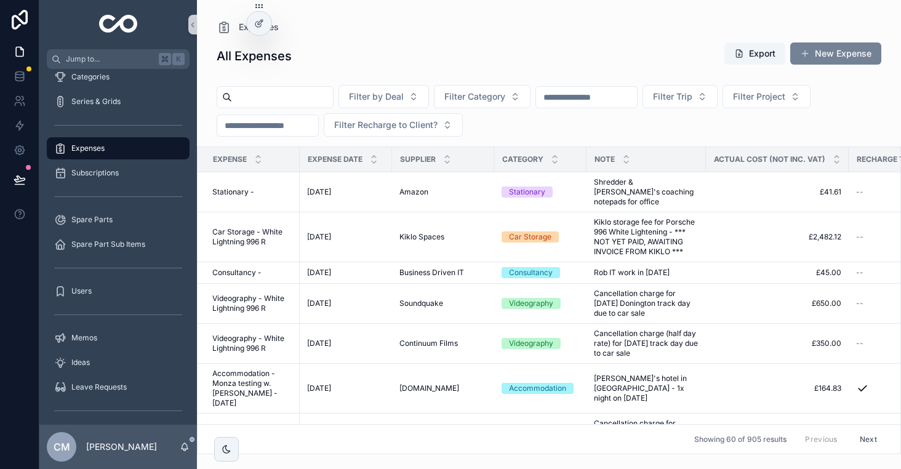
click at [843, 55] on button "New Expense" at bounding box center [835, 53] width 91 height 22
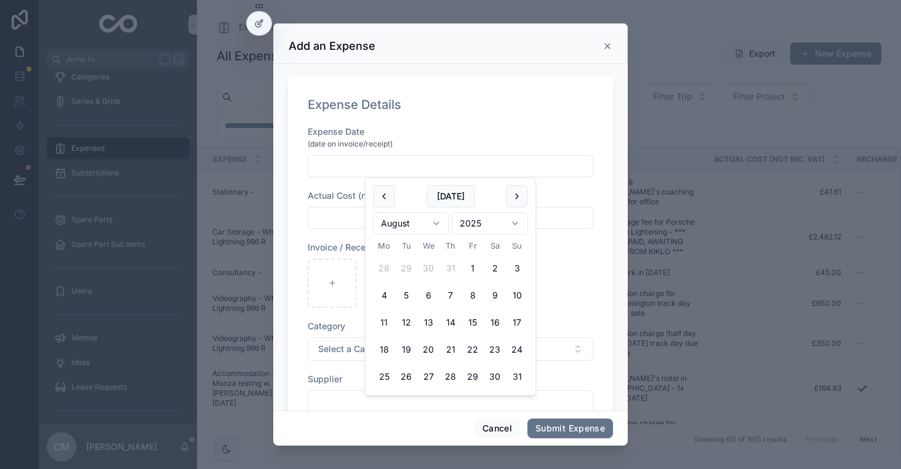
click at [363, 158] on input "scrollable content" at bounding box center [450, 166] width 284 height 17
click at [459, 200] on button "[DATE]" at bounding box center [451, 196] width 49 height 22
type input "**********"
click at [342, 210] on input "scrollable content" at bounding box center [450, 217] width 284 height 17
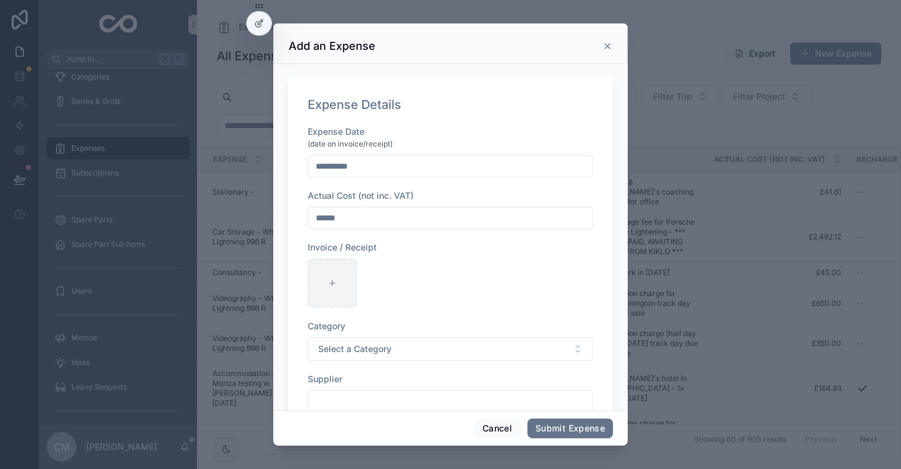
type input "******"
click at [343, 280] on div "scrollable content" at bounding box center [332, 282] width 49 height 49
type input "**********"
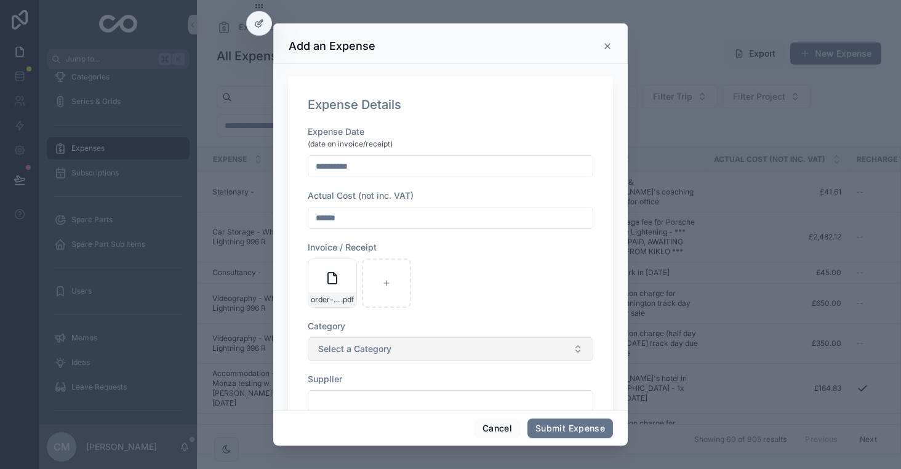
click at [346, 348] on span "Select a Category" at bounding box center [354, 349] width 73 height 12
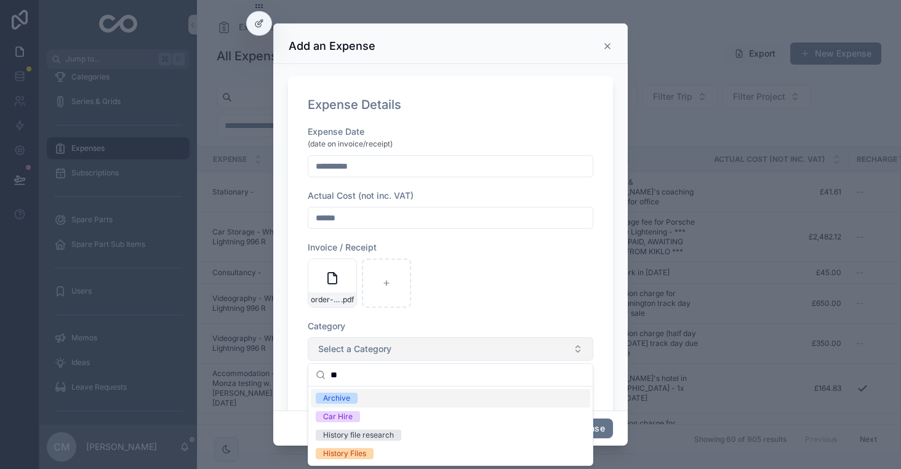
type input "*"
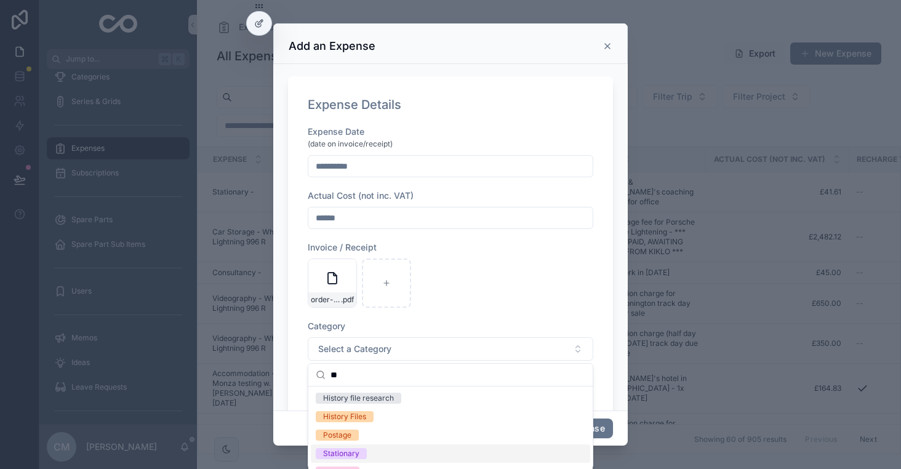
type input "**"
click at [362, 449] on span "Stationary" at bounding box center [341, 453] width 51 height 11
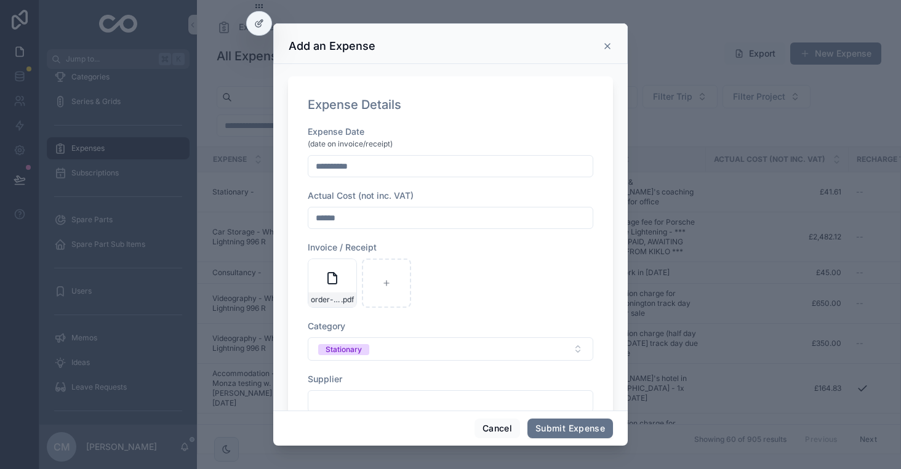
click at [450, 302] on div "order-document .pdf" at bounding box center [451, 282] width 286 height 49
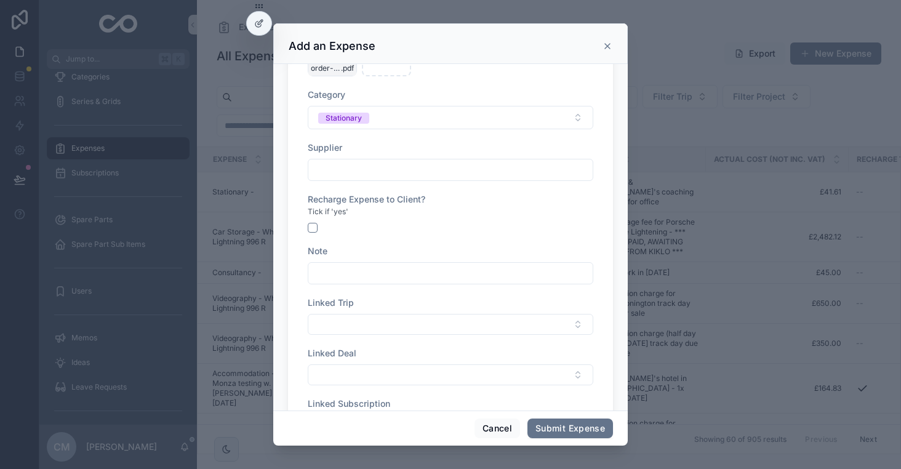
scroll to position [259, 0]
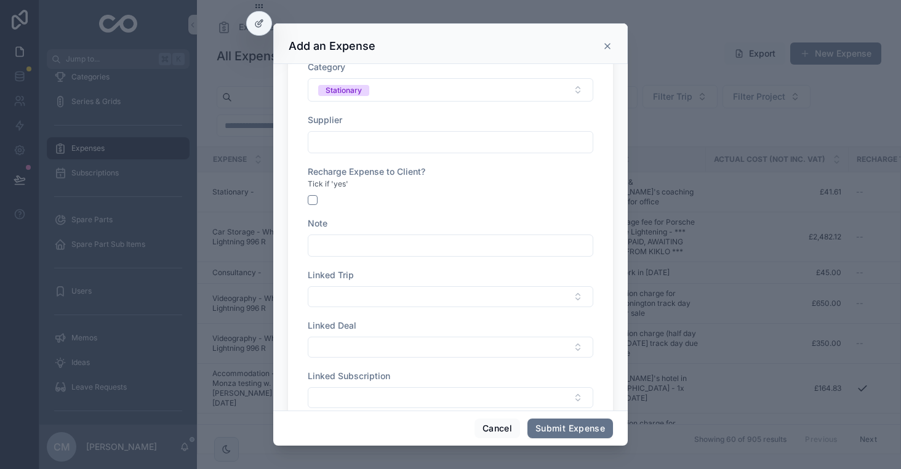
click at [358, 146] on input "scrollable content" at bounding box center [450, 142] width 284 height 17
type input "******"
click at [345, 237] on input "scrollable content" at bounding box center [450, 245] width 284 height 17
type input "*"
click at [344, 250] on input "*" at bounding box center [450, 245] width 284 height 17
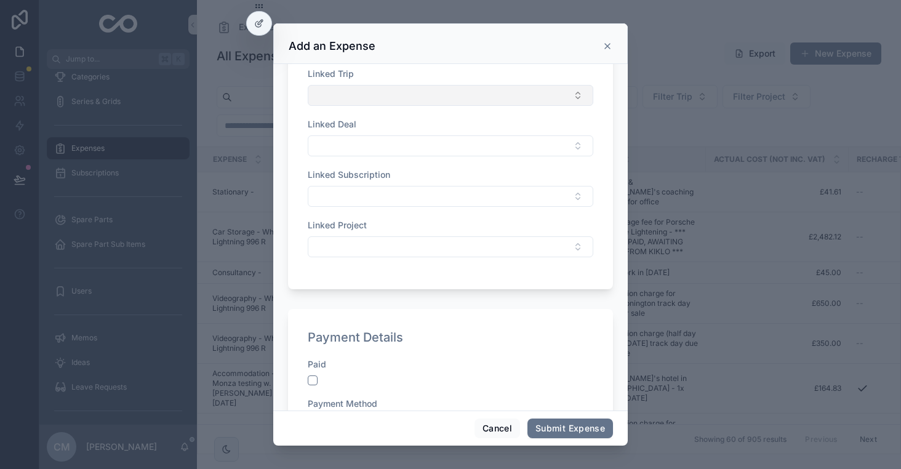
scroll to position [563, 0]
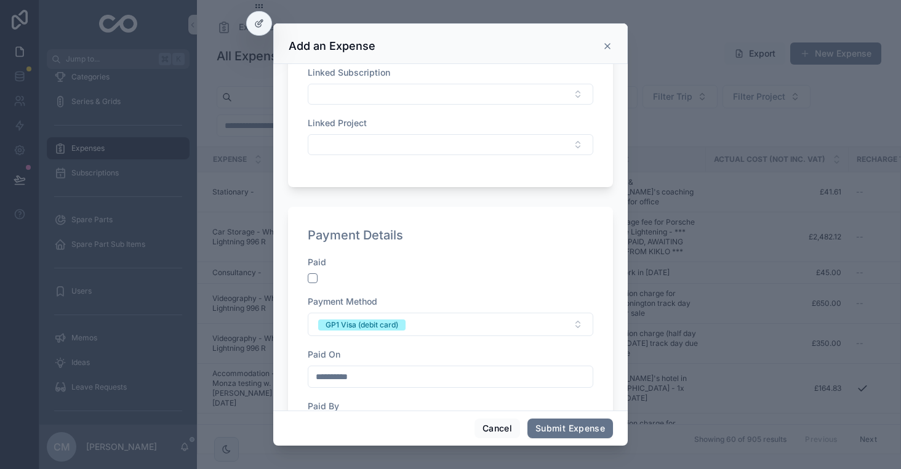
type input "**********"
click at [313, 281] on button "scrollable content" at bounding box center [313, 278] width 10 height 10
click at [395, 324] on div "GP1 Visa (debit card)" at bounding box center [362, 324] width 73 height 11
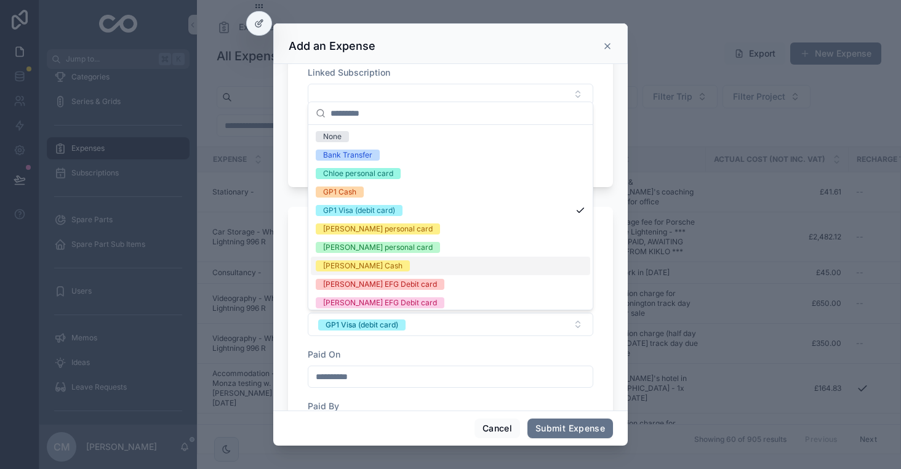
scroll to position [5, 0]
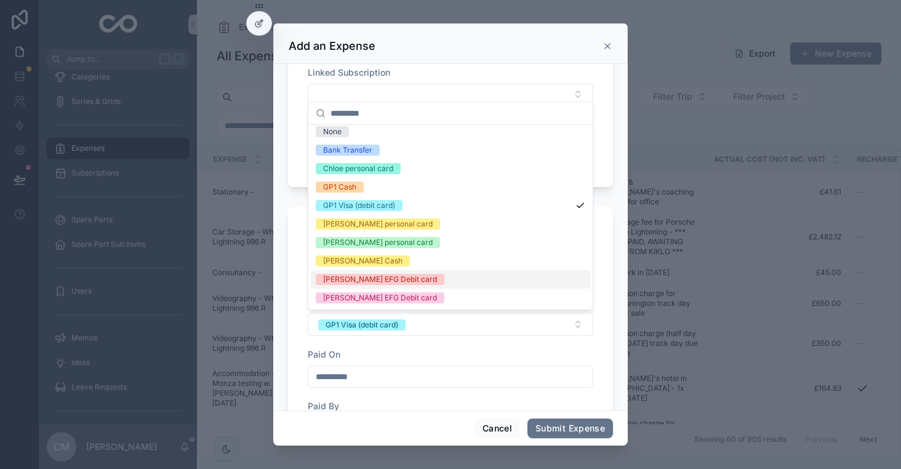
click at [388, 276] on div "[PERSON_NAME] EFG Debit card" at bounding box center [380, 279] width 114 height 11
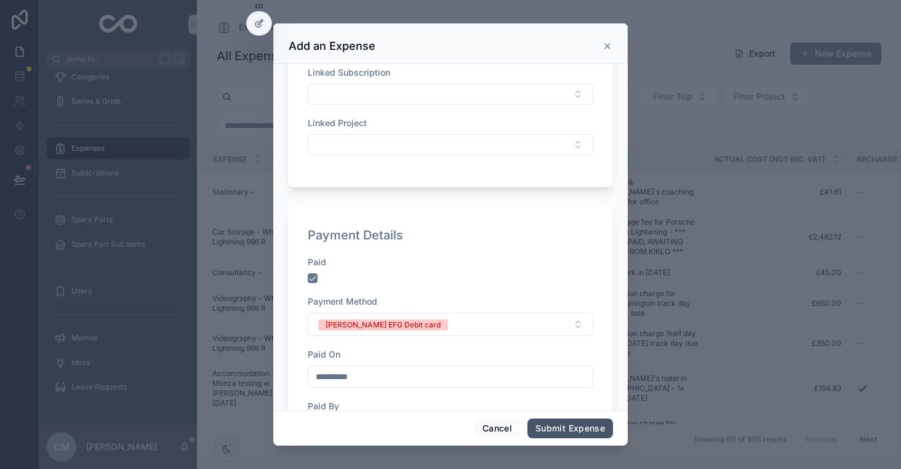
click at [548, 425] on button "Submit Expense" at bounding box center [570, 429] width 86 height 20
